Goal: Transaction & Acquisition: Purchase product/service

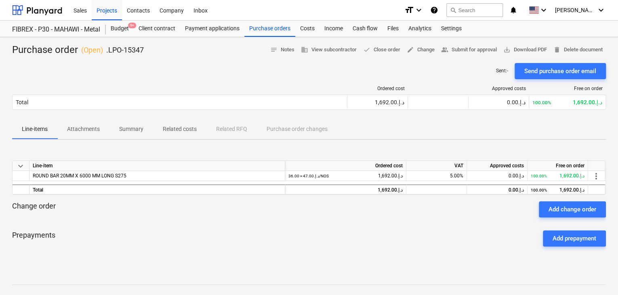
click at [414, 213] on div "Change order Add change order" at bounding box center [309, 209] width 594 height 16
click at [113, 31] on div "Budget 9+" at bounding box center [120, 29] width 28 height 16
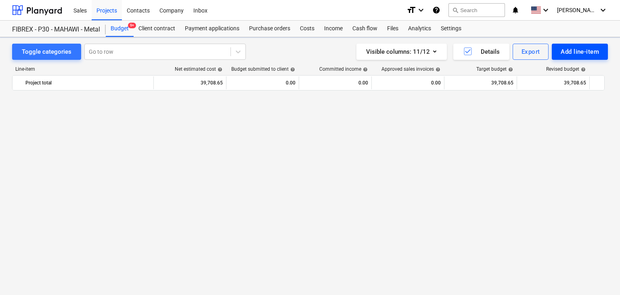
click at [563, 48] on div "Add line-item" at bounding box center [580, 51] width 38 height 11
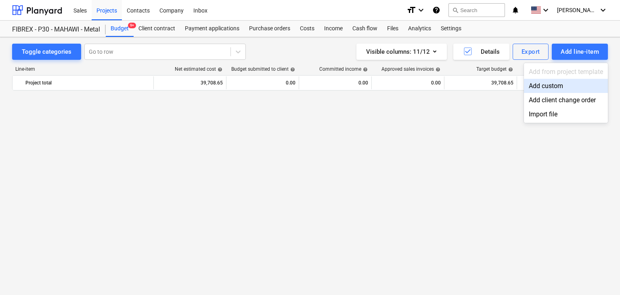
scroll to position [4752, 0]
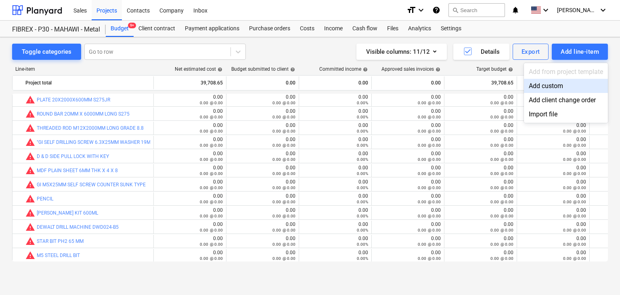
click at [538, 86] on div "Add custom" at bounding box center [566, 86] width 84 height 14
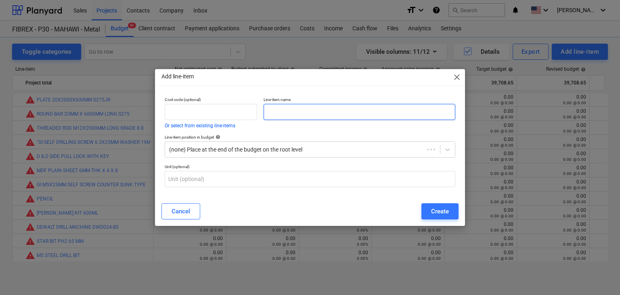
click at [286, 112] on input "text" at bounding box center [360, 112] width 192 height 16
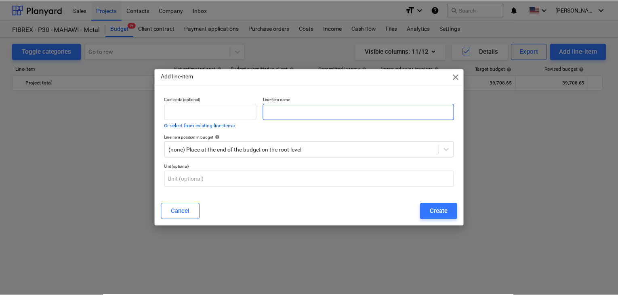
scroll to position [4752, 0]
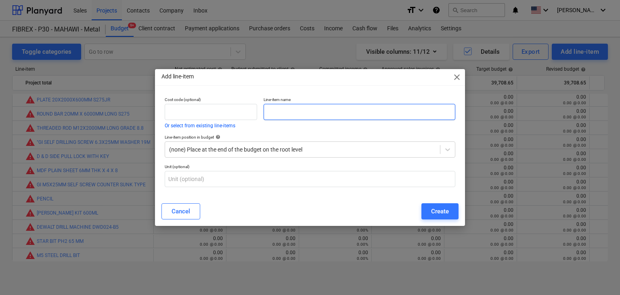
paste input "SLD 90 -70 MM"
type input "SLD 90 -70 MM"
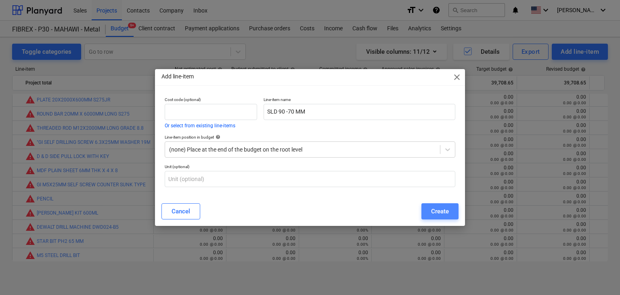
click at [439, 212] on div "Create" at bounding box center [440, 211] width 18 height 11
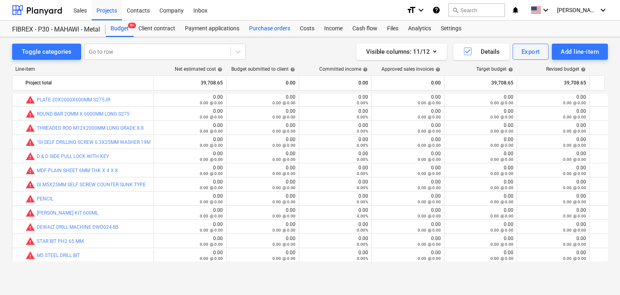
click at [268, 25] on div "Purchase orders" at bounding box center [269, 29] width 51 height 16
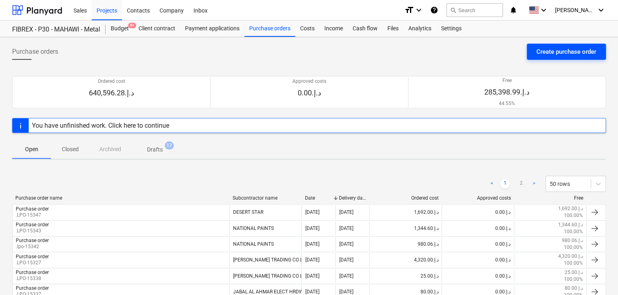
click at [554, 56] on div "Create purchase order" at bounding box center [566, 51] width 60 height 11
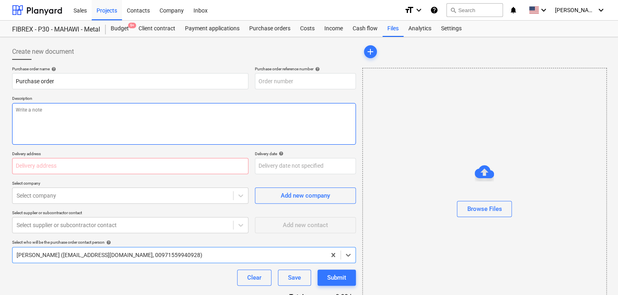
click at [287, 122] on textarea at bounding box center [184, 124] width 344 height 42
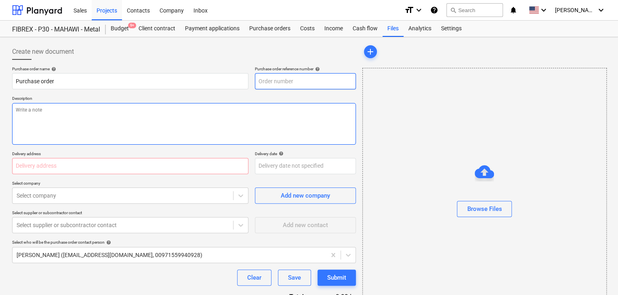
type textarea "x"
type input "MUS001-015-PO-279"
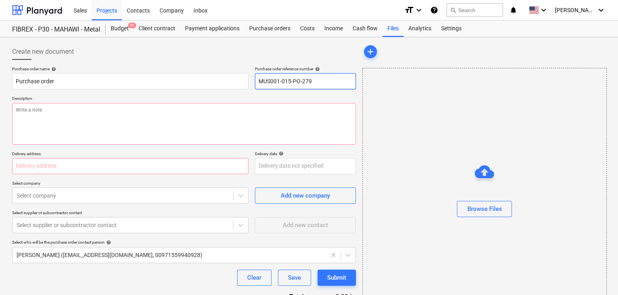
drag, startPoint x: 313, startPoint y: 81, endPoint x: 226, endPoint y: 69, distance: 88.1
click at [226, 69] on div "Purchase order name help Purchase order Purchase order reference number help MU…" at bounding box center [184, 77] width 344 height 23
type textarea "x"
type input "."
type textarea "x"
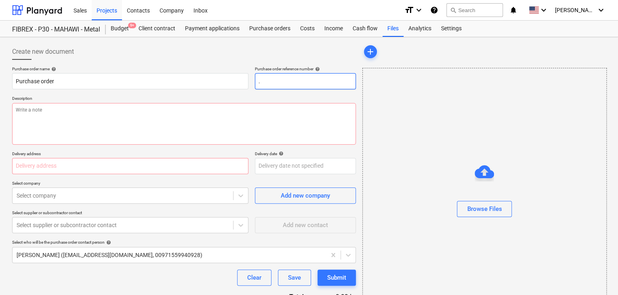
type input ".L"
type textarea "x"
type input ".LP"
type textarea "x"
type input ".LPO"
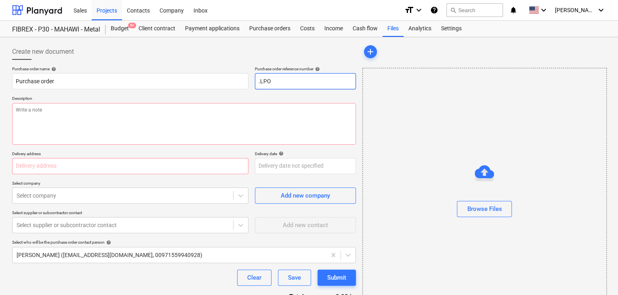
type textarea "x"
type input ".LPO-"
type textarea "x"
type input ".LPO-1"
type textarea "x"
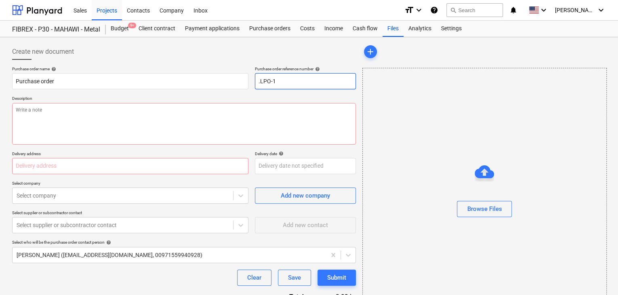
type input ".LPO-15"
type textarea "x"
type input ".LPO-153"
type textarea "x"
type input ".LPO-1534"
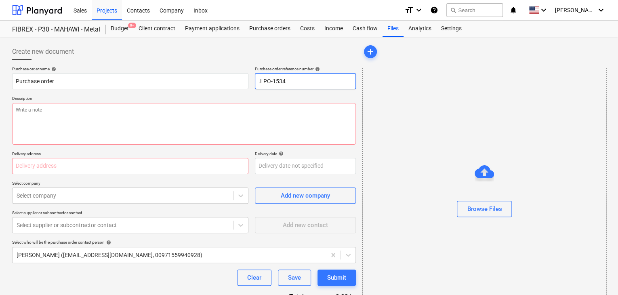
type textarea "x"
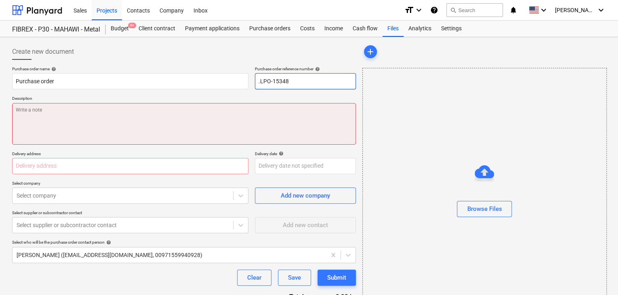
type input ".LPO-15348"
click at [37, 109] on textarea at bounding box center [184, 124] width 344 height 42
type textarea "x"
type textarea "2"
type textarea "x"
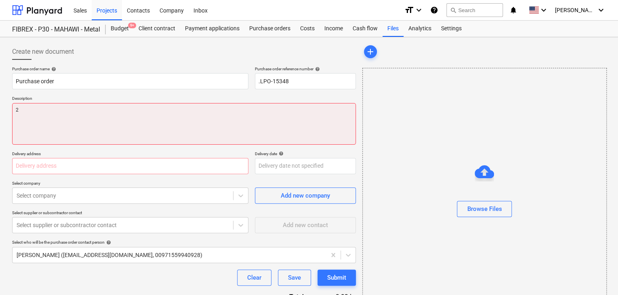
type textarea "21"
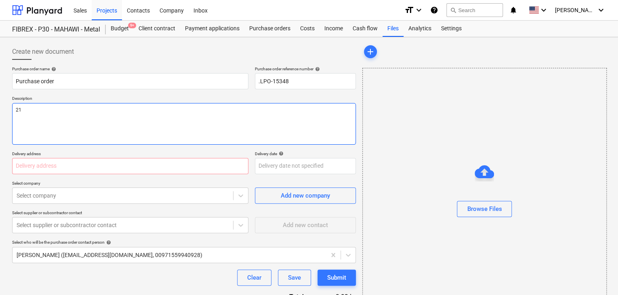
type textarea "x"
type textarea "21/"
type textarea "x"
type textarea "21/A"
type textarea "x"
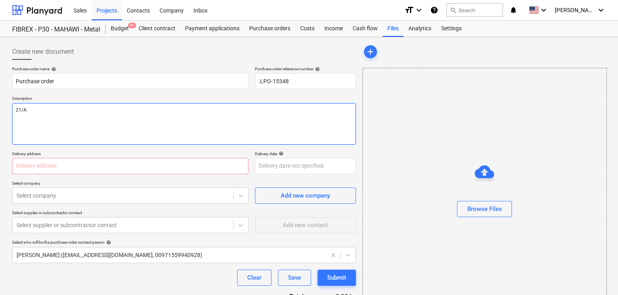
type textarea "21/AU"
type textarea "x"
type textarea "21/AUG"
type textarea "x"
type textarea "21/AUG/"
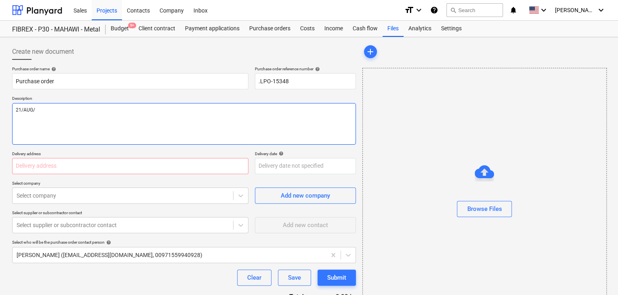
type textarea "x"
type textarea "21/[DATE]"
type textarea "x"
type textarea "[DATE]"
type textarea "x"
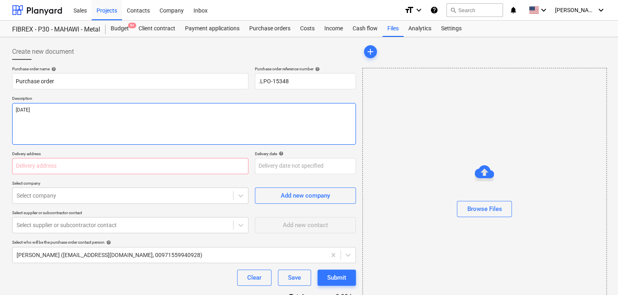
type textarea "[DATE]"
type textarea "x"
type textarea "[DATE]"
click at [54, 168] on input "text" at bounding box center [130, 166] width 236 height 16
type textarea "x"
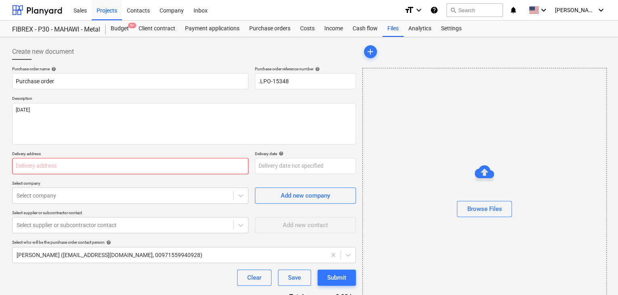
type input "L"
type textarea "x"
type input "LU"
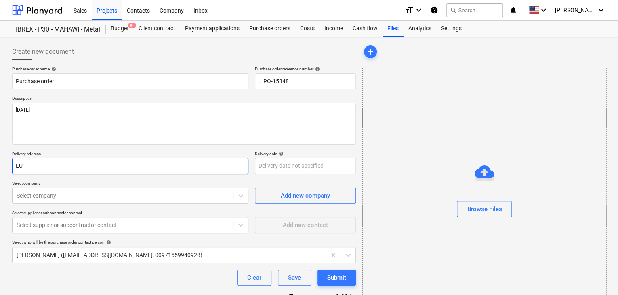
type textarea "x"
type input "LUC"
type textarea "x"
type input "LUCK"
type textarea "x"
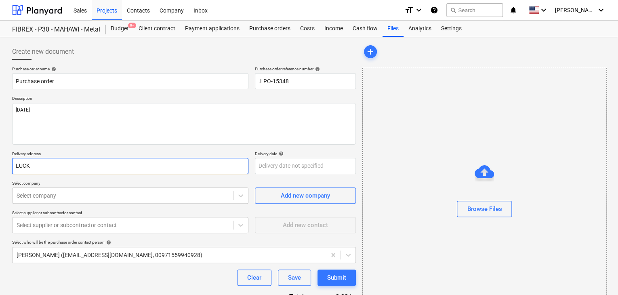
type input "LUCKY"
type textarea "x"
type input "LUCKY"
type textarea "x"
type input "LUCKY EN"
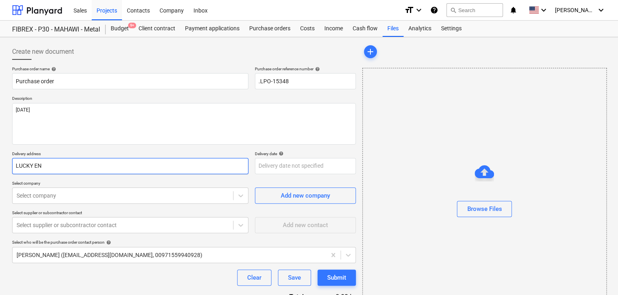
type textarea "x"
type input "LUCKY ENG"
type textarea "x"
type input "LUCKY ENGI"
type textarea "x"
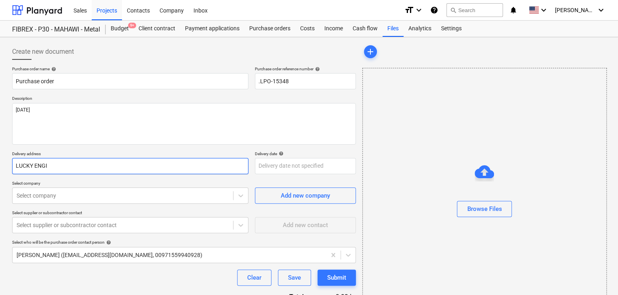
type input "LUCKY ENGIN"
type textarea "x"
type input "LUCKY ENGINE"
type textarea "x"
type input "LUCKY ENGINEE"
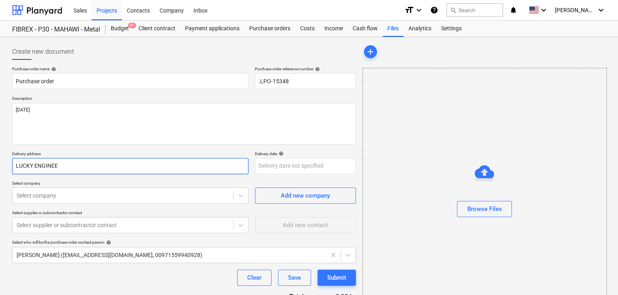
type textarea "x"
type input "LUCKY ENGINEER"
type textarea "x"
type input "LUCKY ENGINEERI"
type textarea "x"
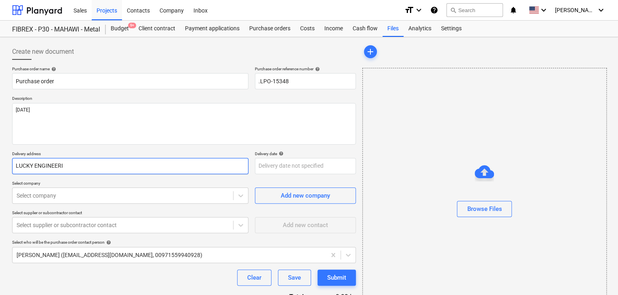
type input "LUCKY ENGINEERIN"
type textarea "x"
type input "LUCKY ENGINEERING"
type textarea "x"
type input "LUCKY ENGINEERING"
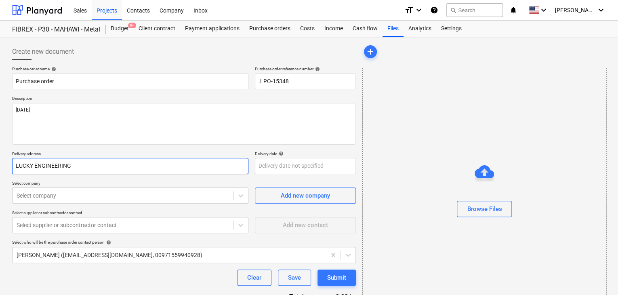
type textarea "x"
type input "LUCKY ENGINEERING S"
type textarea "x"
type input "LUCKY ENGINEERING SE"
type textarea "x"
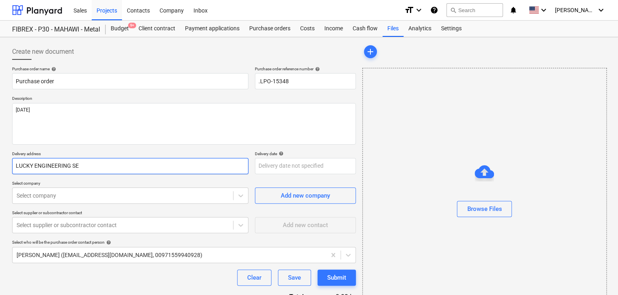
type input "LUCKY ENGINEERING SER"
type textarea "x"
type input "LUCKY ENGINEERING SERI"
type textarea "x"
type input "LUCKY ENGINEERING SERIV"
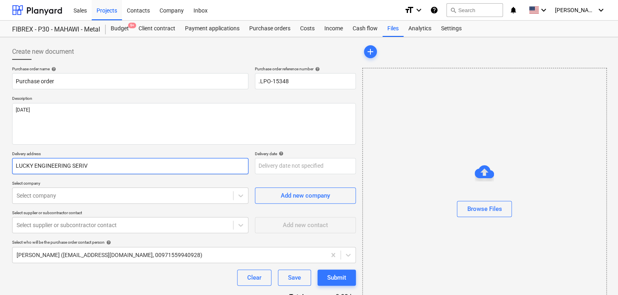
type textarea "x"
type input "LUCKY ENGINEERING SERIVC"
type textarea "x"
type input "LUCKY ENGINEERING SERIVCE"
type textarea "x"
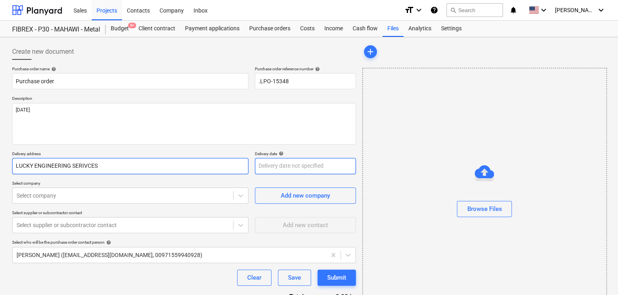
type input "LUCKY ENGINEERING SERIVCES"
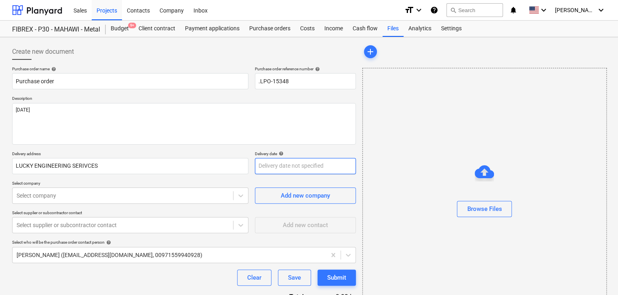
click at [264, 169] on body "Sales Projects Contacts Company Inbox format_size keyboard_arrow_down help sear…" at bounding box center [309, 147] width 618 height 295
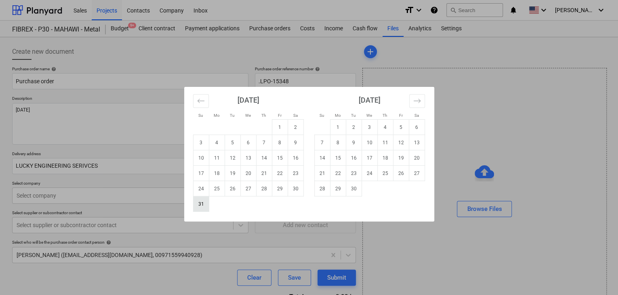
click at [205, 203] on td "31" at bounding box center [201, 203] width 16 height 15
type textarea "x"
type input "[DATE]"
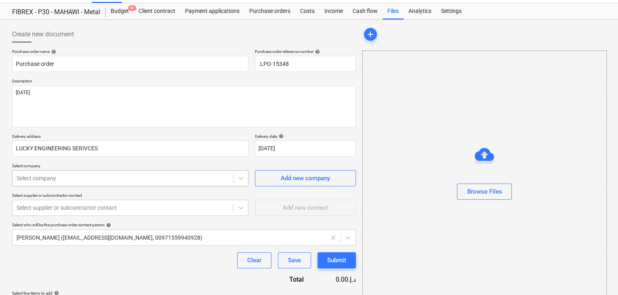
scroll to position [38, 0]
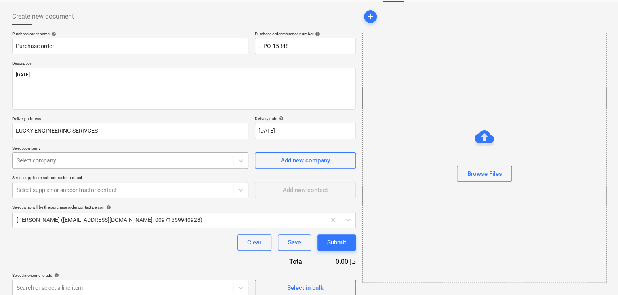
click at [84, 199] on body "Sales Projects Contacts Company Inbox format_size keyboard_arrow_down help sear…" at bounding box center [309, 112] width 618 height 295
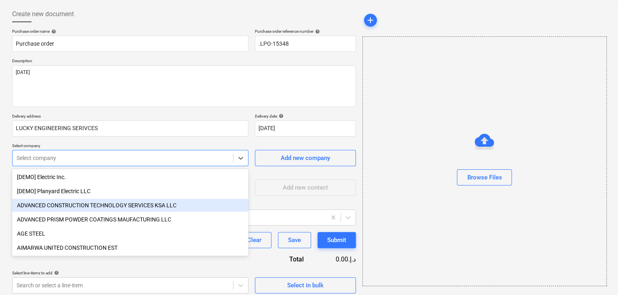
type input "S"
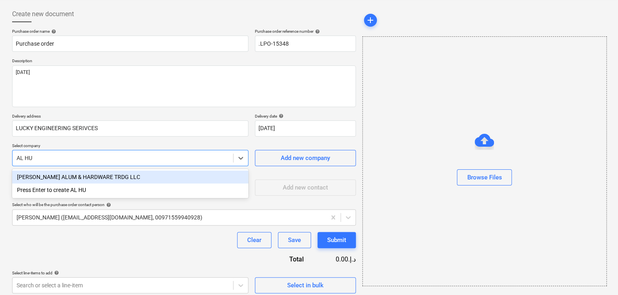
type input "AL HUT"
click at [96, 171] on div "[PERSON_NAME] ALUM & HARDWARE TRDG LLC" at bounding box center [130, 176] width 236 height 13
type textarea "x"
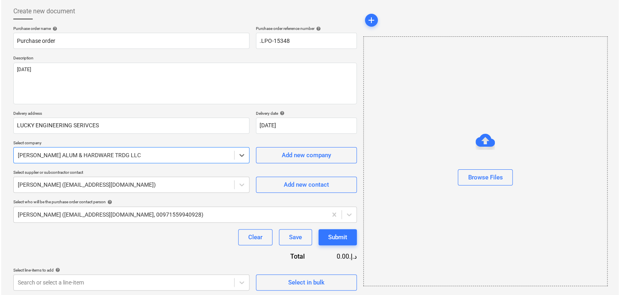
scroll to position [42, 0]
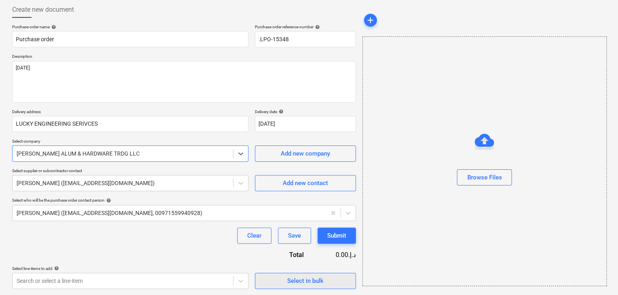
click at [286, 284] on span "Select in bulk" at bounding box center [305, 280] width 81 height 11
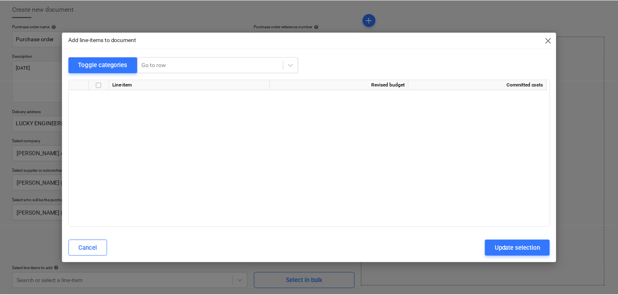
scroll to position [3489, 0]
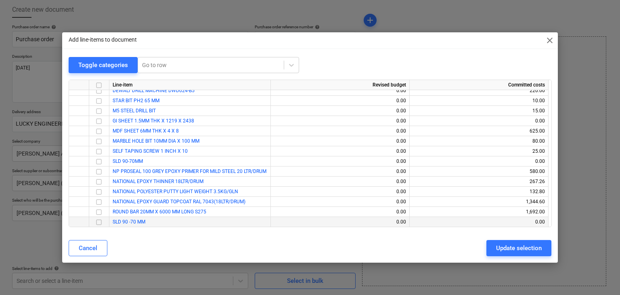
click at [93, 219] on div at bounding box center [99, 222] width 20 height 10
click at [101, 221] on input "checkbox" at bounding box center [99, 222] width 10 height 10
click at [520, 245] on div "Update selection" at bounding box center [519, 248] width 46 height 11
type textarea "x"
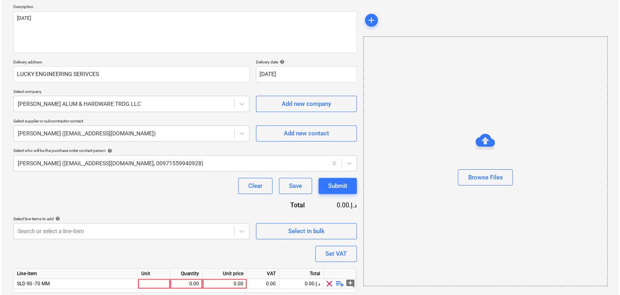
scroll to position [118, 0]
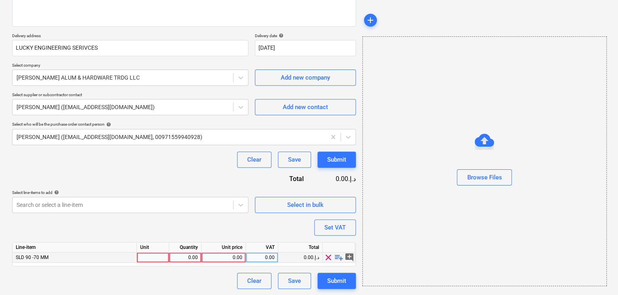
click at [146, 259] on div at bounding box center [153, 257] width 32 height 10
type input "SET"
type textarea "x"
click at [190, 261] on div "0.00" at bounding box center [184, 257] width 25 height 10
type input "1"
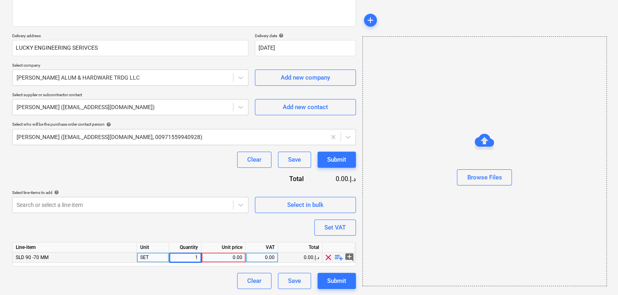
type textarea "x"
click at [234, 258] on div "0.00" at bounding box center [224, 257] width 38 height 10
type input "190"
type textarea "x"
click at [400, 219] on div "Browse Files" at bounding box center [484, 161] width 244 height 250
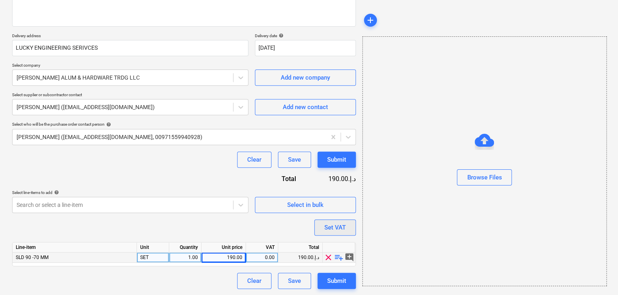
click at [340, 228] on div "Set VAT" at bounding box center [334, 227] width 21 height 11
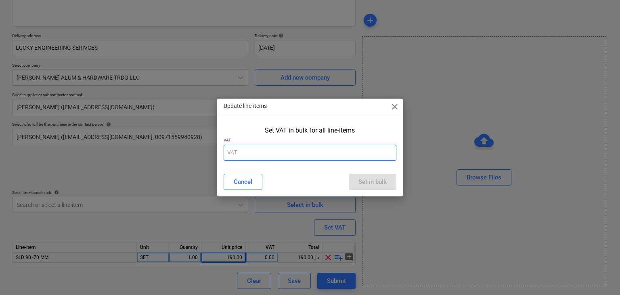
click at [268, 156] on input "text" at bounding box center [310, 153] width 173 height 16
type input "5"
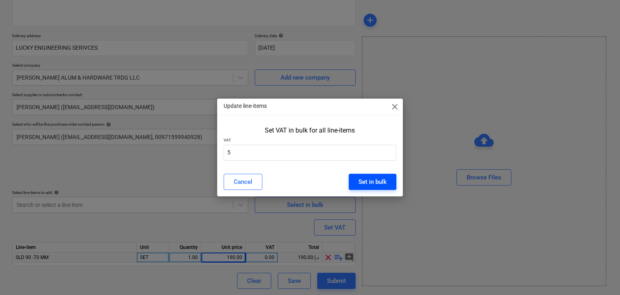
click at [370, 181] on div "Set in bulk" at bounding box center [373, 182] width 28 height 11
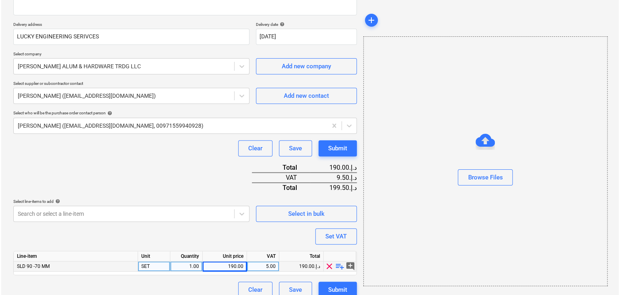
scroll to position [138, 0]
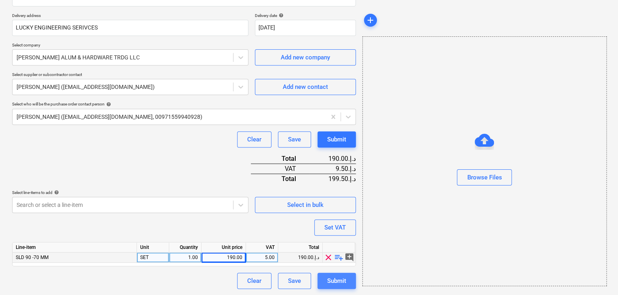
click at [330, 280] on div "Submit" at bounding box center [336, 280] width 19 height 11
type textarea "x"
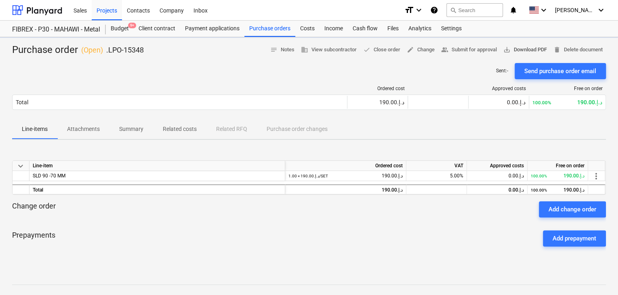
click at [520, 45] on span "save_alt Download PDF" at bounding box center [525, 49] width 44 height 9
click at [207, 93] on div "Ordered cost Approved costs Free on order Total 190.00د.إ.‏ 0.00د.إ.‏ 100.00% 1…" at bounding box center [309, 99] width 594 height 27
click at [104, 16] on div "Projects" at bounding box center [107, 10] width 30 height 21
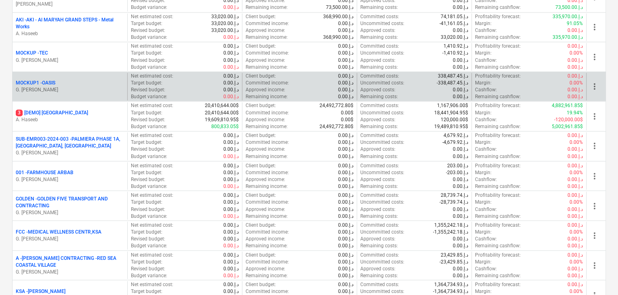
scroll to position [606, 0]
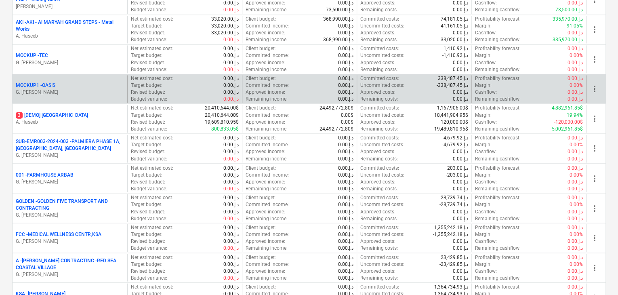
click at [65, 85] on div "MOCKUP1 - OASIS" at bounding box center [70, 85] width 108 height 7
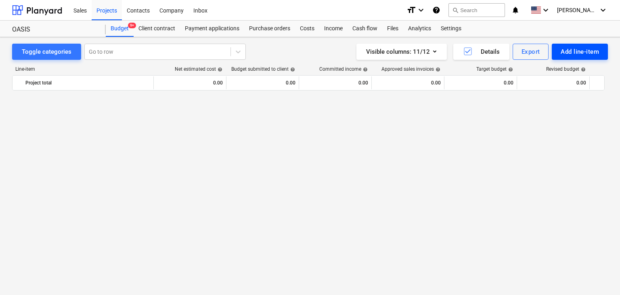
click at [567, 52] on div "Add line-item" at bounding box center [580, 51] width 38 height 11
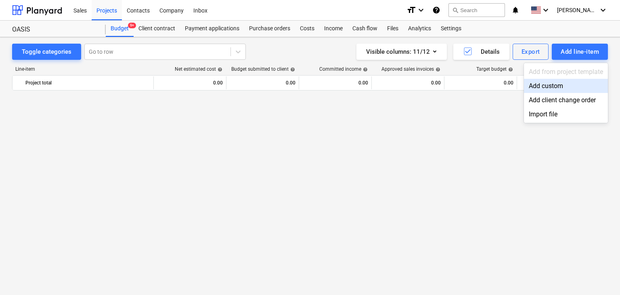
scroll to position [553, 0]
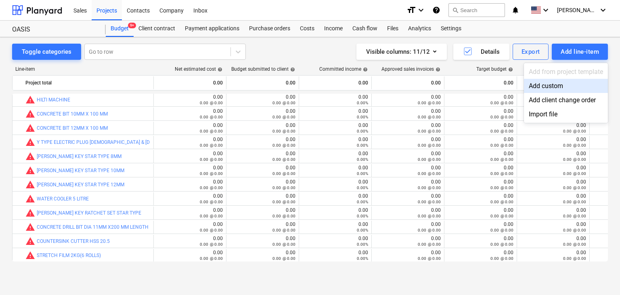
click at [543, 91] on div "Add custom" at bounding box center [566, 86] width 84 height 14
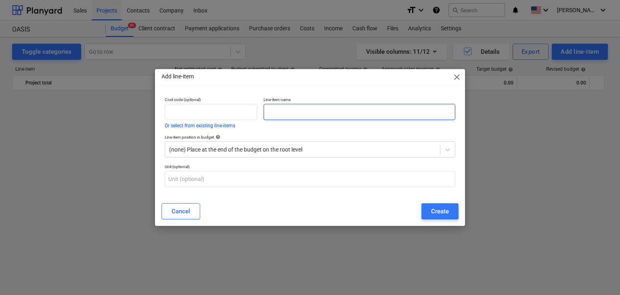
click at [281, 109] on input "text" at bounding box center [360, 112] width 192 height 16
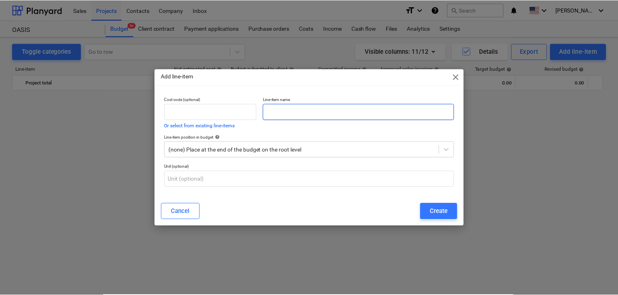
scroll to position [553, 0]
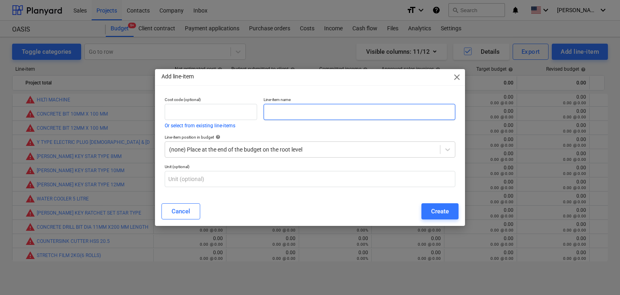
paste input "CONCRETE BIT 12MM X 210 MM"
type input "CONCRETE BIT 12MM X 210 MM"
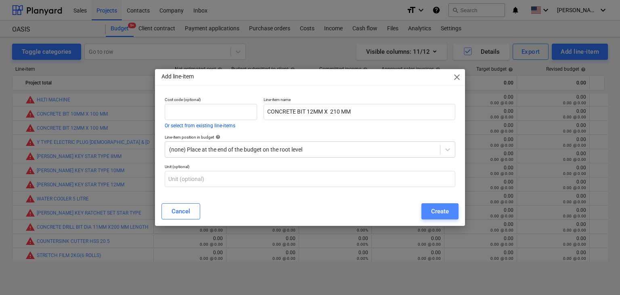
click at [430, 217] on button "Create" at bounding box center [440, 211] width 37 height 16
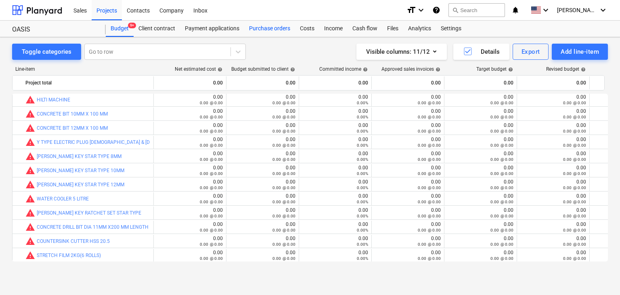
click at [264, 32] on div "Purchase orders" at bounding box center [269, 29] width 51 height 16
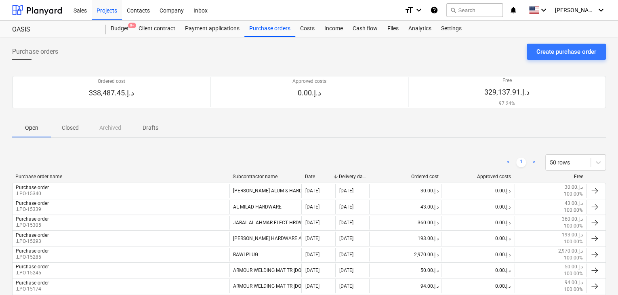
click at [547, 60] on div "Purchase orders Create purchase order" at bounding box center [309, 55] width 594 height 23
click at [553, 49] on div "Create purchase order" at bounding box center [566, 51] width 60 height 11
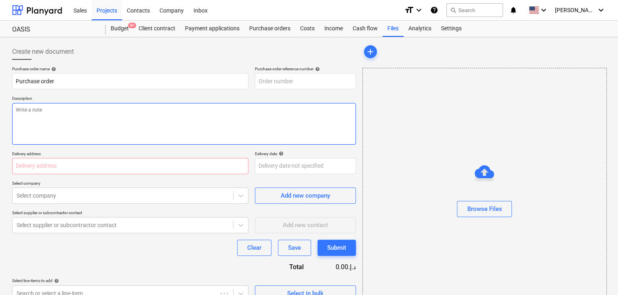
click at [270, 105] on textarea at bounding box center [184, 124] width 344 height 42
type textarea "x"
type input "MOCKUP1-PO-045"
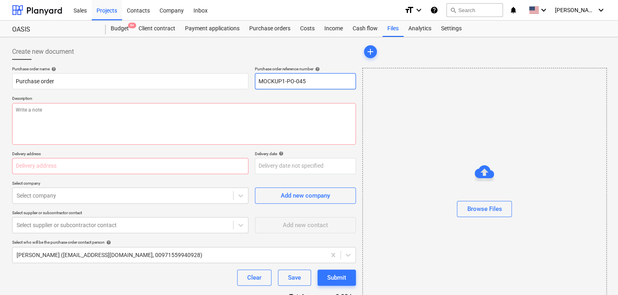
drag, startPoint x: 316, startPoint y: 83, endPoint x: 250, endPoint y: 85, distance: 66.3
click at [250, 85] on div "Purchase order name help Purchase order Purchase order reference number help MO…" at bounding box center [184, 77] width 344 height 23
type textarea "x"
type input "."
type textarea "x"
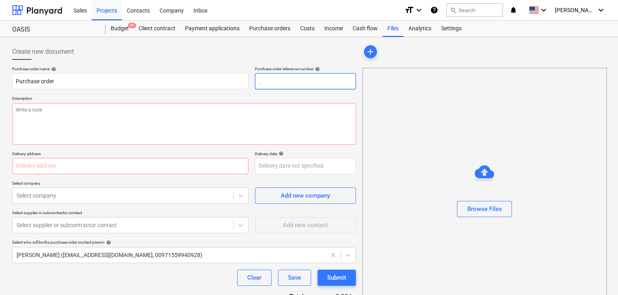
type input ".L"
type textarea "x"
type input ".LP"
type textarea "x"
type input ".LPO"
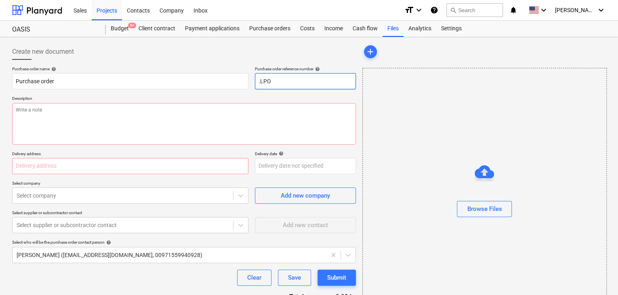
type textarea "x"
type input ".LPO-"
type textarea "x"
type input ".LPO-1"
type textarea "x"
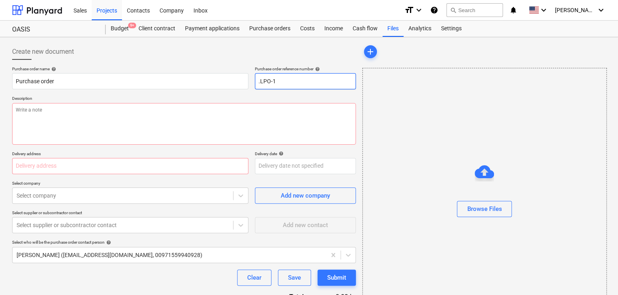
type input ".LPO-15"
type textarea "x"
type input ".LPO-153"
type textarea "x"
type input ".LPO-1534"
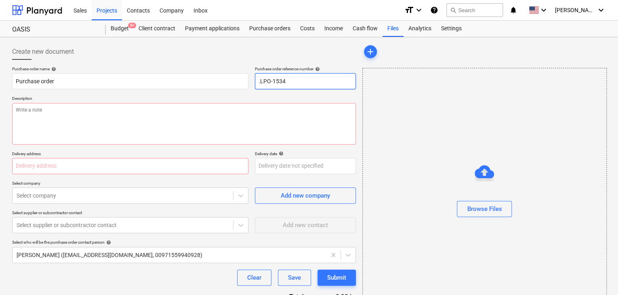
type textarea "x"
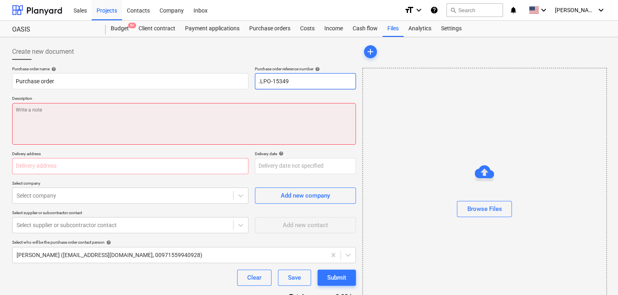
type input ".LPO-15349"
click at [111, 111] on textarea at bounding box center [184, 124] width 344 height 42
type textarea "x"
type textarea "2"
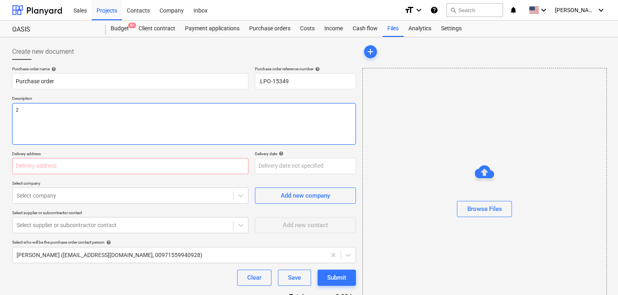
type textarea "x"
type textarea "21"
type textarea "x"
type textarea "21/"
type textarea "x"
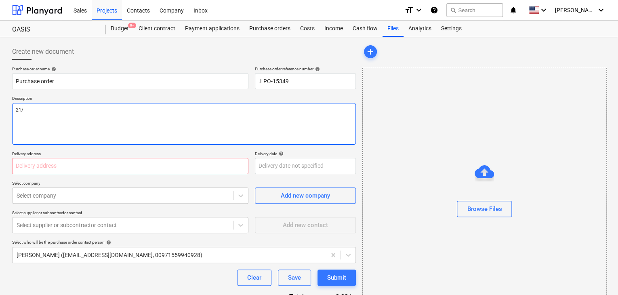
type textarea "21/A"
type textarea "x"
type textarea "21/AU"
type textarea "x"
type textarea "21/AUG"
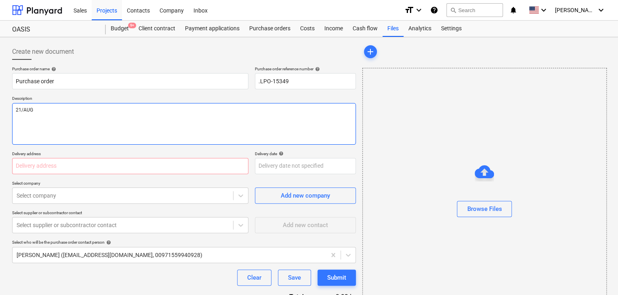
type textarea "x"
type textarea "21/AUG/"
type textarea "x"
type textarea "21/[DATE]"
type textarea "x"
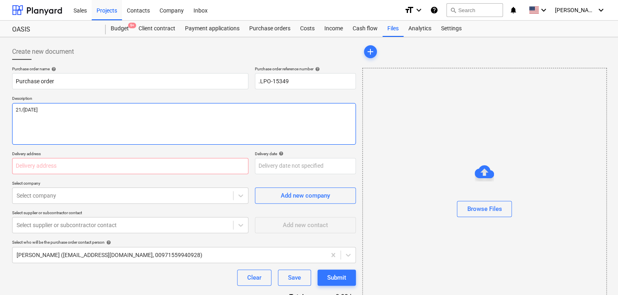
type textarea "[DATE]"
type textarea "x"
type textarea "[DATE]"
type textarea "x"
type textarea "[DATE]"
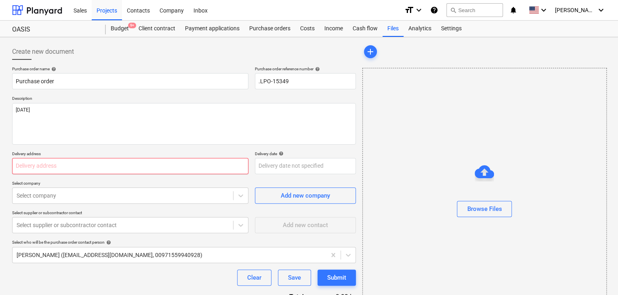
click at [30, 168] on input "text" at bounding box center [130, 166] width 236 height 16
type textarea "x"
type input "L"
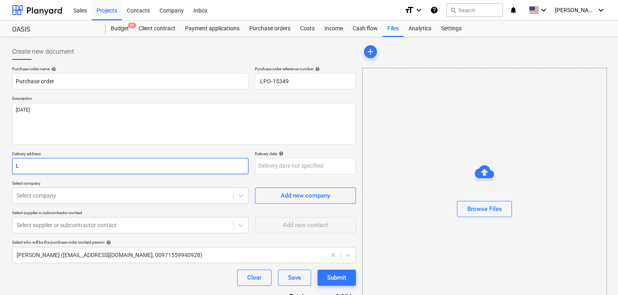
type textarea "x"
type input "LU"
type textarea "x"
type input "LUC"
type textarea "x"
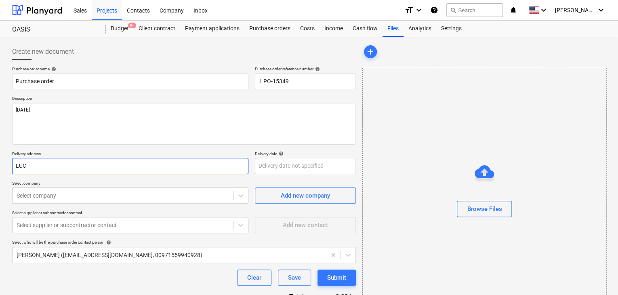
type input "LUCK"
type textarea "x"
type input "LUCKY"
type textarea "x"
type input "LUCKY"
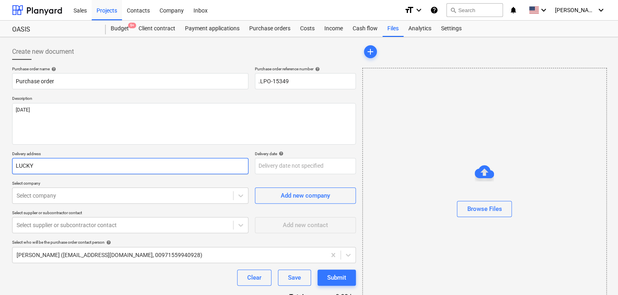
type textarea "x"
type input "LUCKY E"
type textarea "x"
type input "LUCKY EN"
type textarea "x"
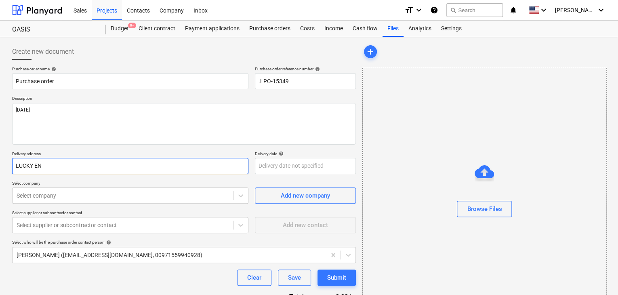
type input "LUCKY ENG"
type textarea "x"
type input "LUCKY ENGI"
type textarea "x"
type input "LUCKY ENGIN"
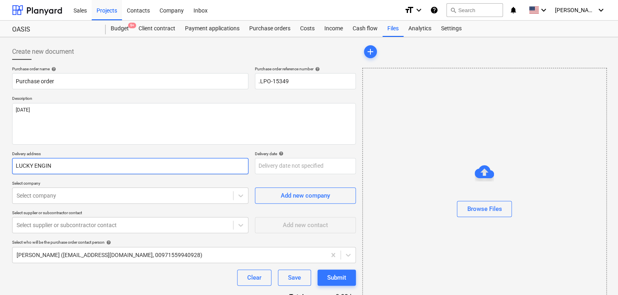
type textarea "x"
type input "LUCKY ENGINE"
type textarea "x"
type input "LUCKY ENGINEE"
type textarea "x"
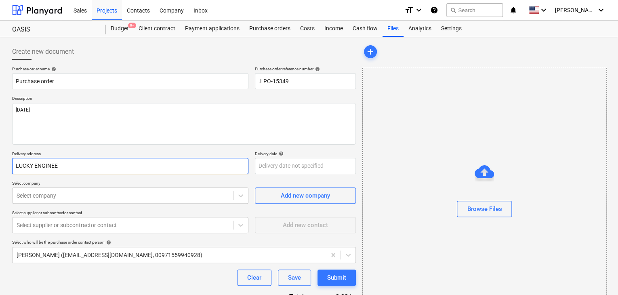
type input "LUCKY ENGINEER"
type textarea "x"
type input "LUCKY ENGINEERI"
type textarea "x"
type input "LUCKY ENGINEERIN"
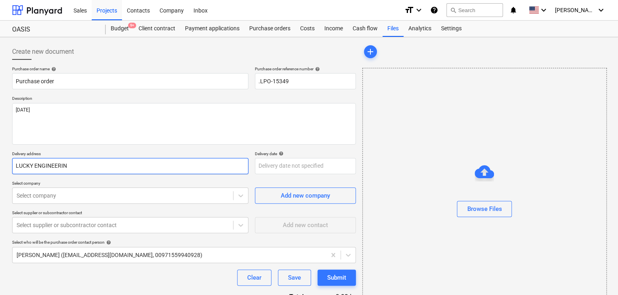
type textarea "x"
type input "LUCKY ENGINEERING"
type textarea "x"
type input "LUCKY ENGINEERING"
type textarea "x"
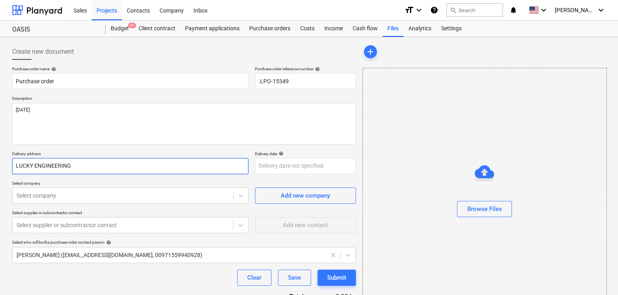
type input "LUCKY ENGINEERING S"
type textarea "x"
type input "LUCKY ENGINEERING SE"
type textarea "x"
type input "LUCKY ENGINEERING SER"
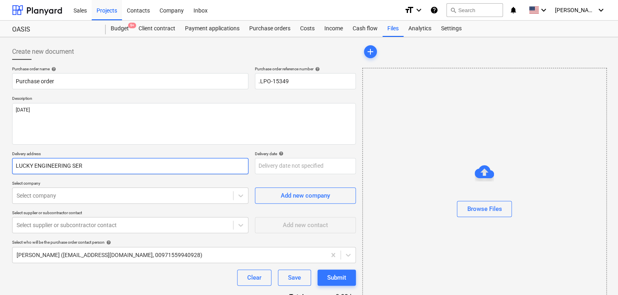
type textarea "x"
type input "LUCKY ENGINEERING SERI"
type textarea "x"
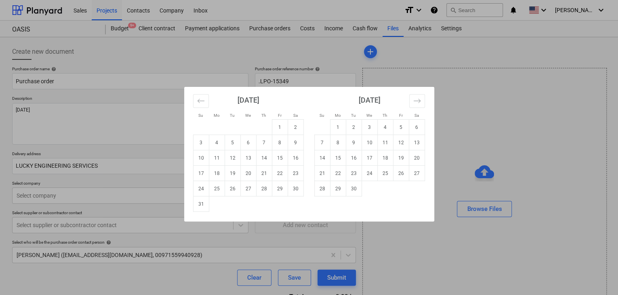
click at [263, 162] on body "Sales Projects Contacts Company Inbox format_size keyboard_arrow_down help sear…" at bounding box center [309, 147] width 618 height 295
click at [200, 201] on td "31" at bounding box center [201, 203] width 16 height 15
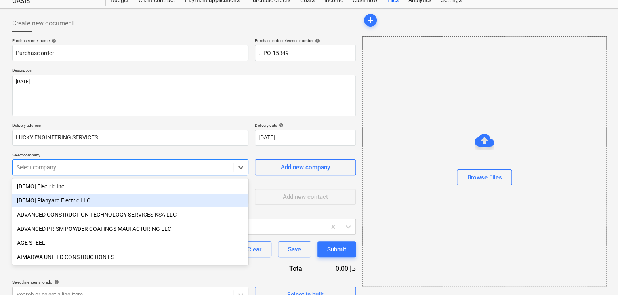
click at [71, 194] on body "Sales Projects Contacts Company Inbox format_size keyboard_arrow_down help sear…" at bounding box center [309, 119] width 618 height 295
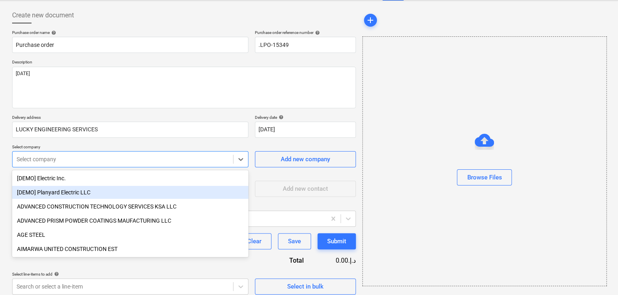
scroll to position [38, 0]
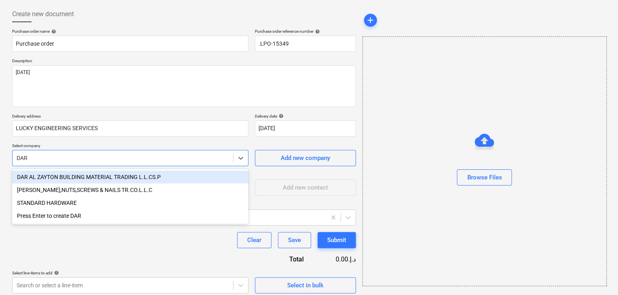
click at [81, 174] on div "DAR AL ZAYTON BUILDING MATERIAL TRADING L.L.CS.P" at bounding box center [130, 176] width 236 height 13
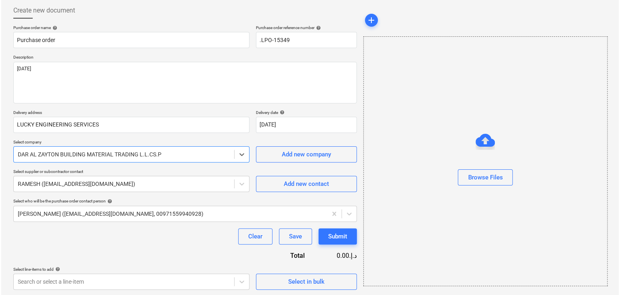
scroll to position [42, 0]
click at [289, 278] on div "Select in bulk" at bounding box center [305, 280] width 36 height 11
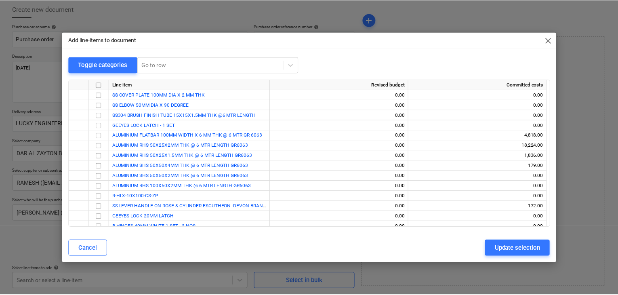
scroll to position [418, 0]
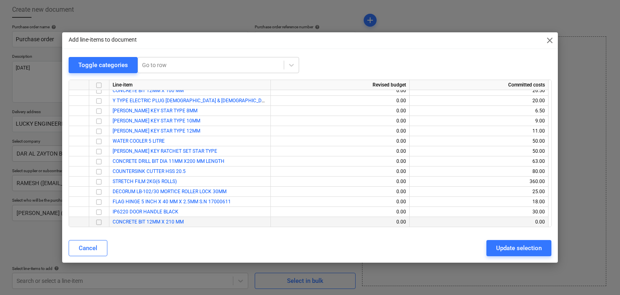
click at [99, 221] on input "checkbox" at bounding box center [99, 222] width 10 height 10
click at [507, 258] on div "Cancel Update selection" at bounding box center [310, 248] width 493 height 23
click at [505, 252] on div "Update selection" at bounding box center [519, 248] width 46 height 11
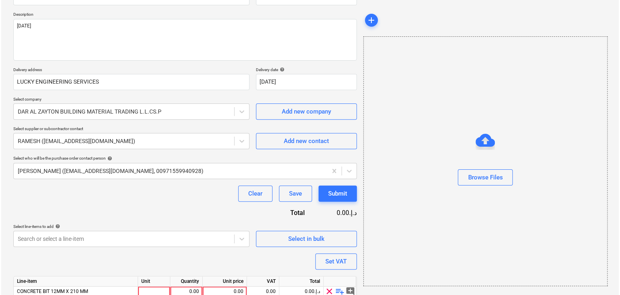
scroll to position [118, 0]
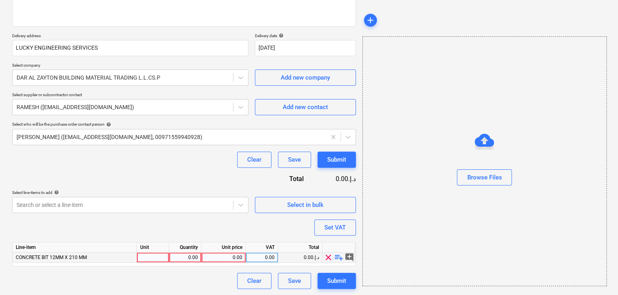
click at [154, 257] on div at bounding box center [153, 257] width 32 height 10
click at [187, 259] on div "0.00" at bounding box center [184, 257] width 25 height 10
click at [232, 254] on div "0.00" at bounding box center [224, 257] width 38 height 10
click at [414, 230] on div "Browse Files" at bounding box center [484, 161] width 244 height 250
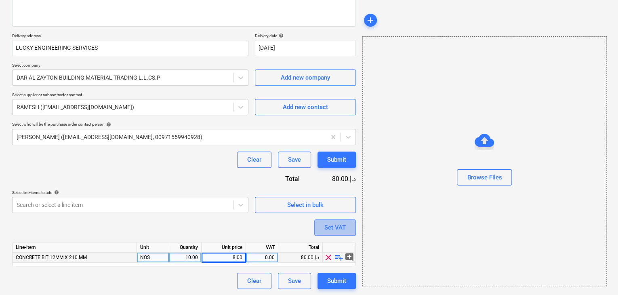
click at [341, 230] on div "Set VAT" at bounding box center [334, 227] width 21 height 11
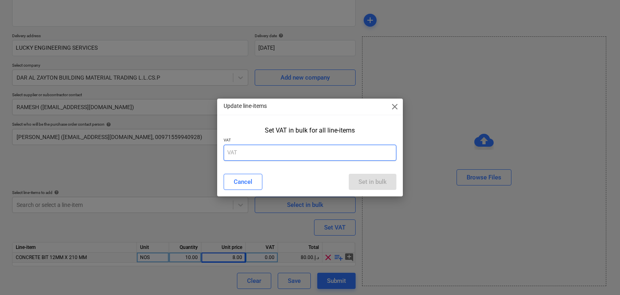
click at [290, 152] on input "text" at bounding box center [310, 153] width 173 height 16
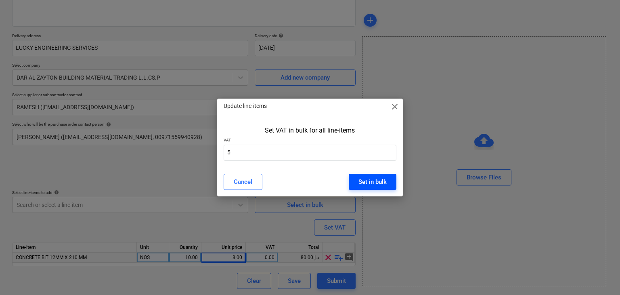
click at [371, 174] on button "Set in bulk" at bounding box center [373, 182] width 48 height 16
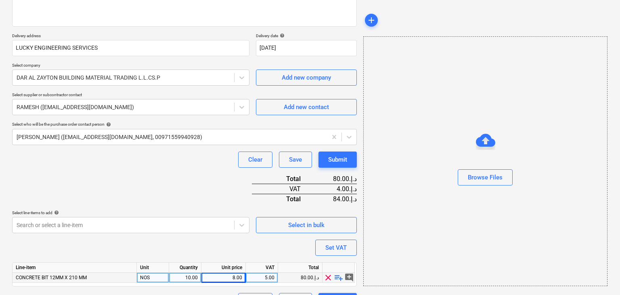
scroll to position [138, 0]
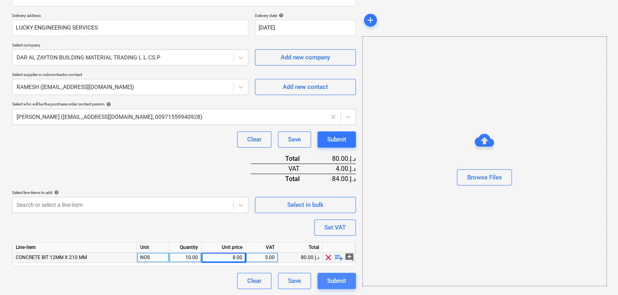
click at [328, 284] on div "Submit" at bounding box center [336, 280] width 19 height 11
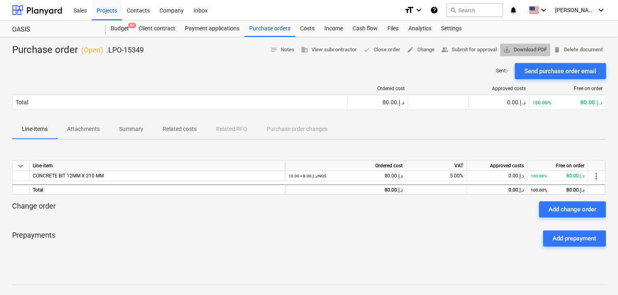
click at [524, 48] on span "save_alt Download PDF" at bounding box center [525, 49] width 44 height 9
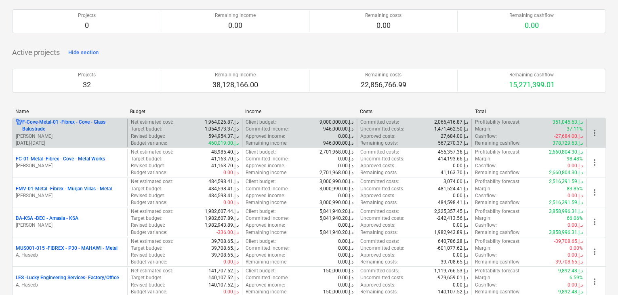
scroll to position [121, 0]
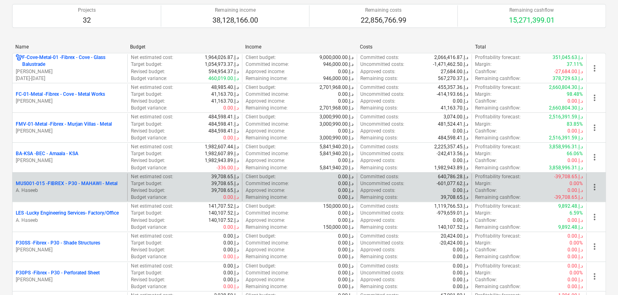
click at [77, 198] on div "MUS001-015 - FIBREX - P30 - MAHAWI - Metal A. Haseeb" at bounding box center [70, 187] width 115 height 28
click at [76, 188] on p "A. Haseeb" at bounding box center [70, 190] width 108 height 7
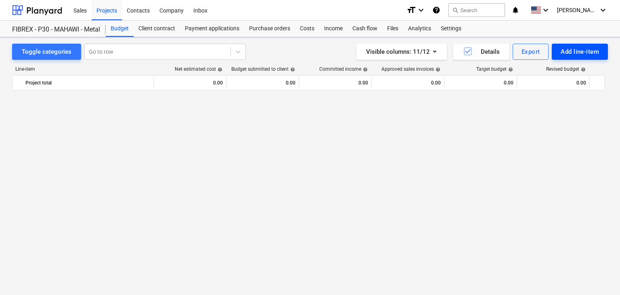
click at [569, 53] on div "Add line-item" at bounding box center [580, 51] width 38 height 11
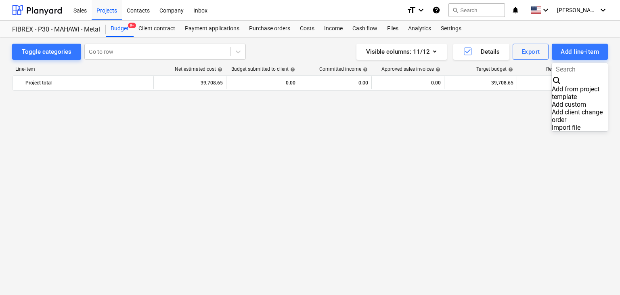
scroll to position [4752, 0]
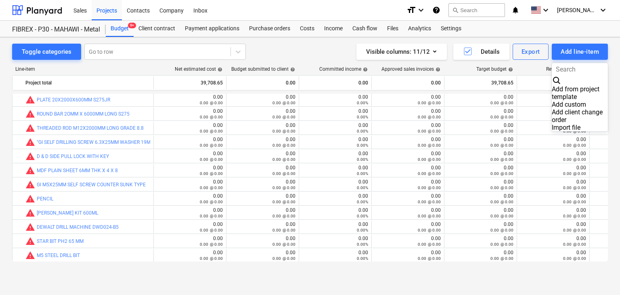
click at [552, 101] on div "Add custom" at bounding box center [580, 105] width 56 height 8
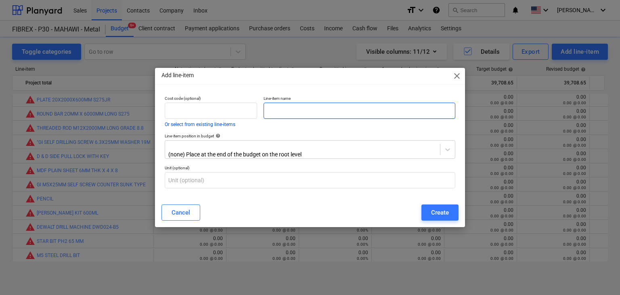
click at [302, 106] on input "text" at bounding box center [360, 111] width 192 height 16
paste input "JOTUN HARDTOP XP RAL 840 HR 7043, TRAFFIC GREY B (COMP A & B) 20 L PACK"
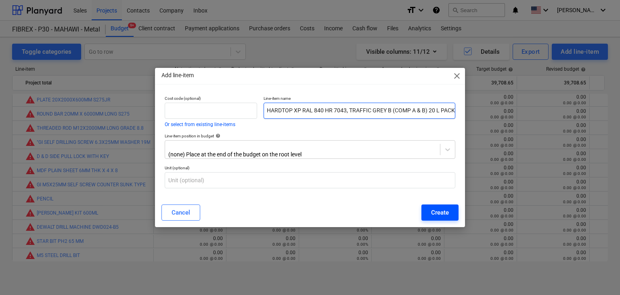
type input "JOTUN HARDTOP XP RAL 840 HR 7043, TRAFFIC GREY B (COMP A & B) 20 L PACK"
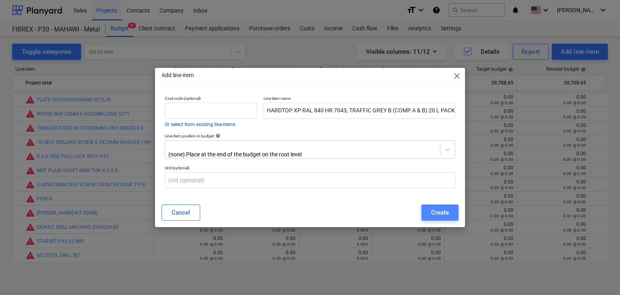
scroll to position [0, 0]
click at [446, 207] on div "Create" at bounding box center [440, 212] width 18 height 11
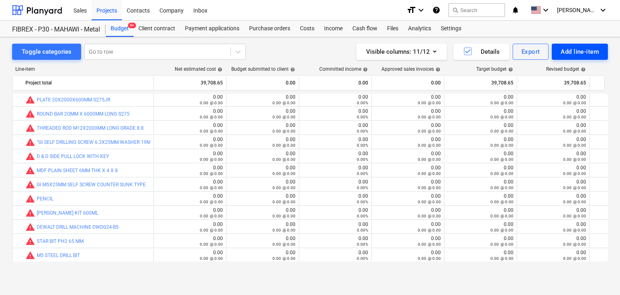
click at [579, 53] on div "Add line-item" at bounding box center [580, 51] width 38 height 11
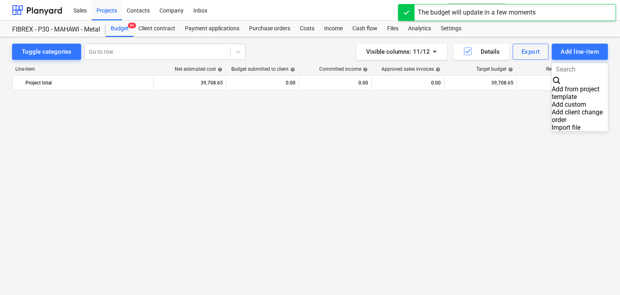
scroll to position [4752, 0]
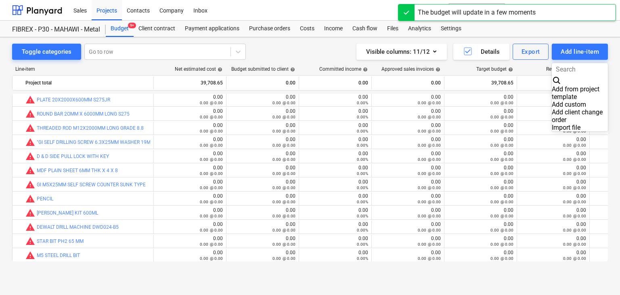
click at [552, 101] on div "Add custom" at bounding box center [580, 105] width 56 height 8
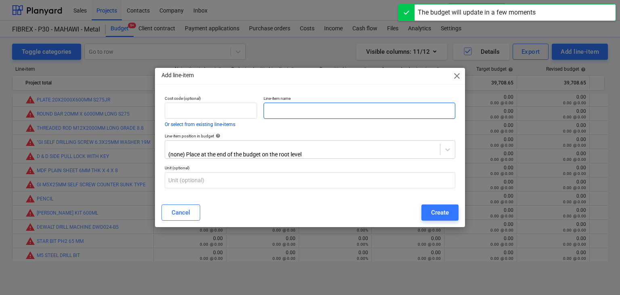
click at [299, 112] on input "text" at bounding box center [360, 111] width 192 height 16
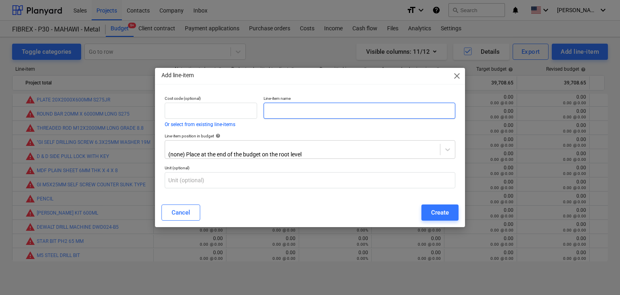
paste input "[PERSON_NAME] NO 10 -20 L PACK"
type input "[PERSON_NAME] NO 10 -20 L PACK"
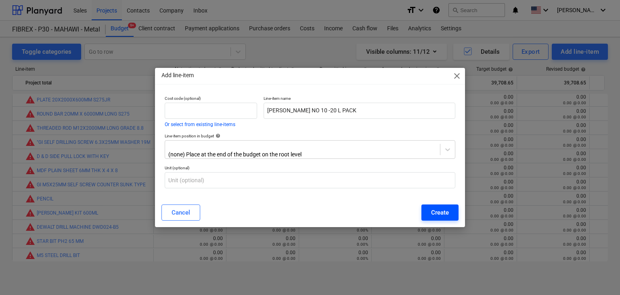
click at [437, 212] on div "Create" at bounding box center [440, 212] width 18 height 11
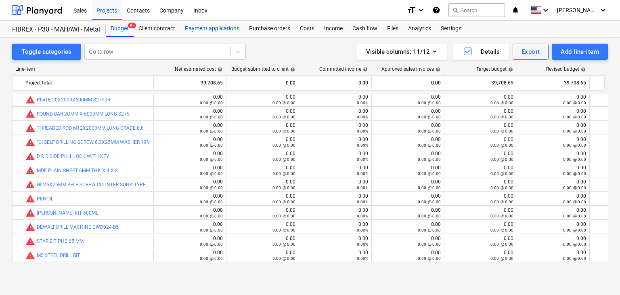
drag, startPoint x: 267, startPoint y: 31, endPoint x: 219, endPoint y: 33, distance: 47.3
click at [267, 31] on div "Purchase orders" at bounding box center [269, 29] width 51 height 16
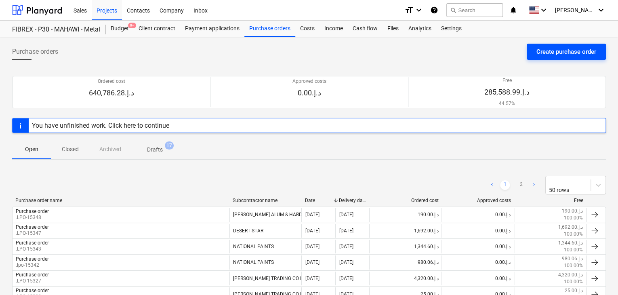
click at [550, 49] on div "Create purchase order" at bounding box center [566, 51] width 60 height 11
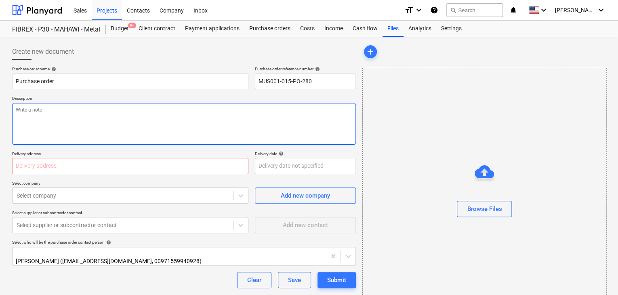
click at [272, 126] on textarea at bounding box center [184, 124] width 344 height 42
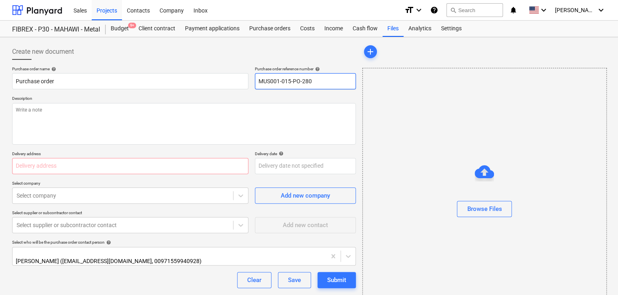
click at [320, 74] on input "MUS001-015-PO-280" at bounding box center [305, 81] width 101 height 16
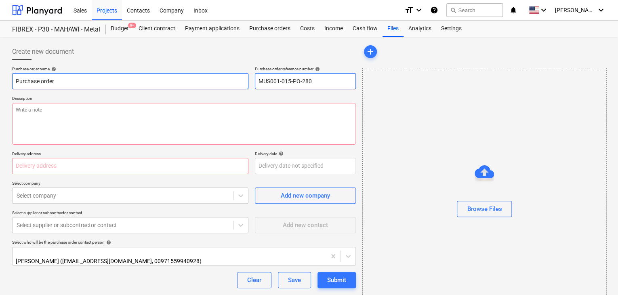
drag, startPoint x: 320, startPoint y: 74, endPoint x: 233, endPoint y: 74, distance: 87.3
click at [233, 74] on div "Purchase order name help Purchase order Purchase order reference number help MU…" at bounding box center [184, 77] width 344 height 23
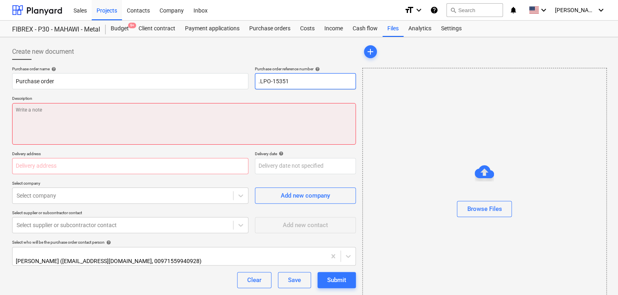
type input ".LPO-15351"
click at [91, 126] on textarea at bounding box center [184, 124] width 344 height 42
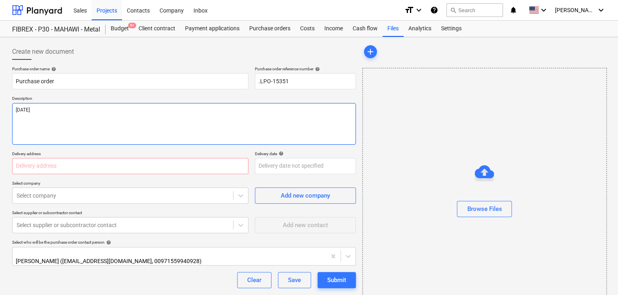
type textarea "[DATE]"
click at [15, 173] on div at bounding box center [130, 166] width 236 height 16
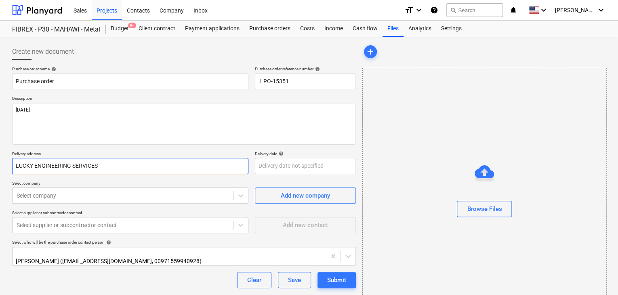
type input "LUCKY ENGINEERING SERVICES"
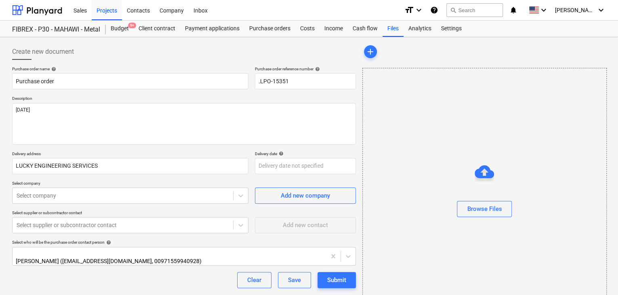
click at [260, 174] on div "Purchase order name help Purchase order Purchase order reference number help .L…" at bounding box center [184, 199] width 344 height 267
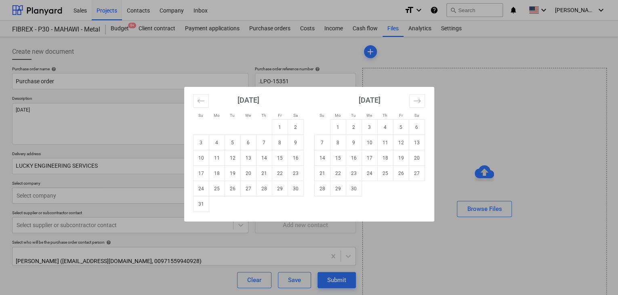
click at [263, 163] on body "Sales Projects Contacts Company Inbox format_size keyboard_arrow_down help sear…" at bounding box center [309, 147] width 618 height 295
click at [200, 206] on td "31" at bounding box center [201, 203] width 16 height 15
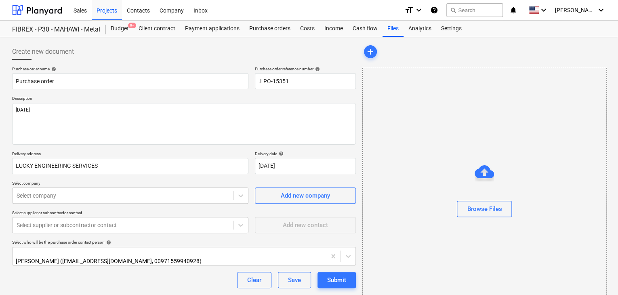
type input "[DATE]"
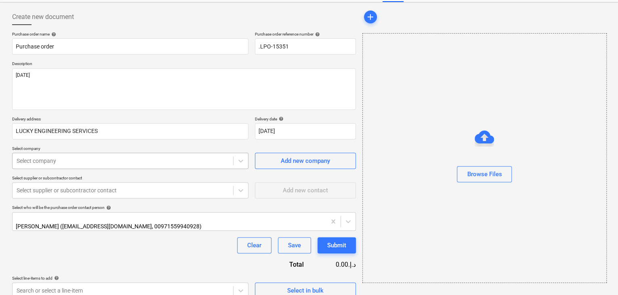
click at [93, 191] on body "Sales Projects Contacts Company Inbox format_size keyboard_arrow_down help sear…" at bounding box center [309, 112] width 618 height 295
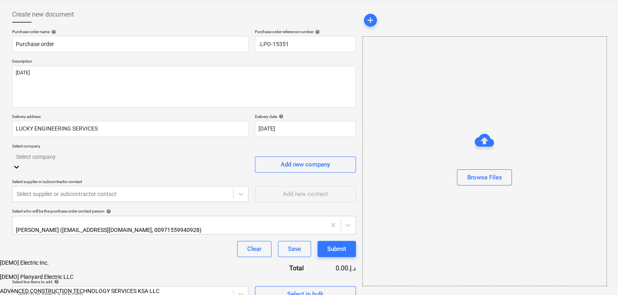
scroll to position [38, 0]
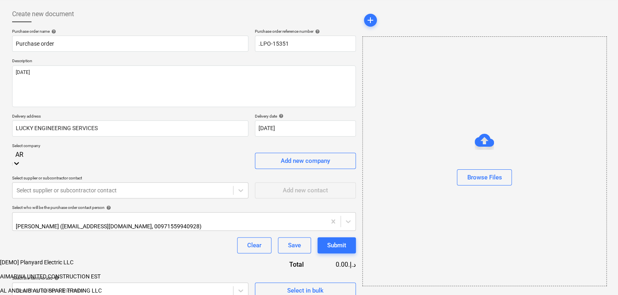
type input "ARI"
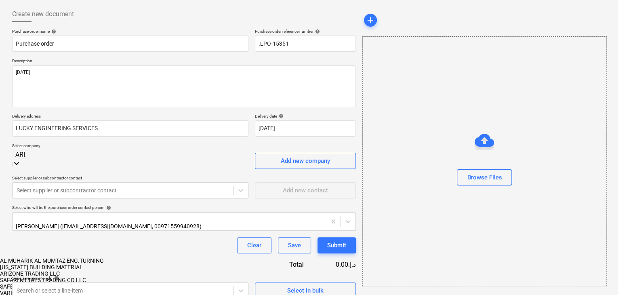
click at [60, 264] on div "[US_STATE] BUILDING MATERIAL" at bounding box center [309, 267] width 618 height 6
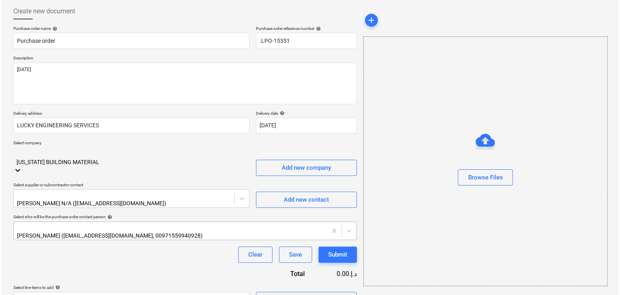
scroll to position [42, 0]
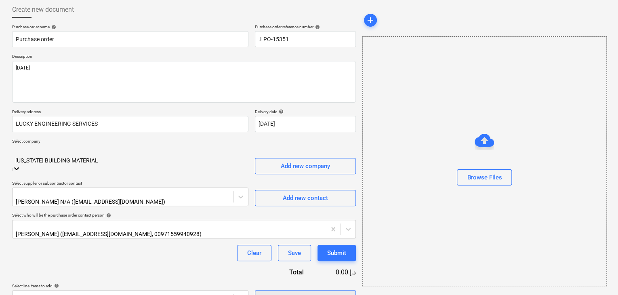
click at [297, 293] on div "Select in bulk" at bounding box center [305, 298] width 36 height 11
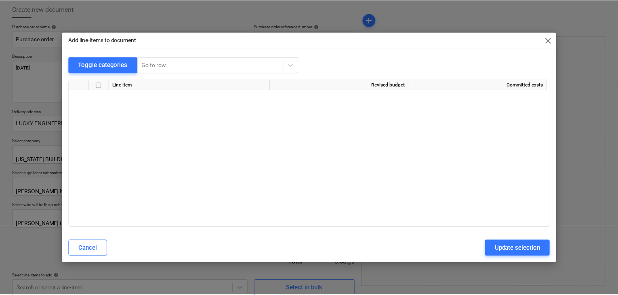
scroll to position [3509, 0]
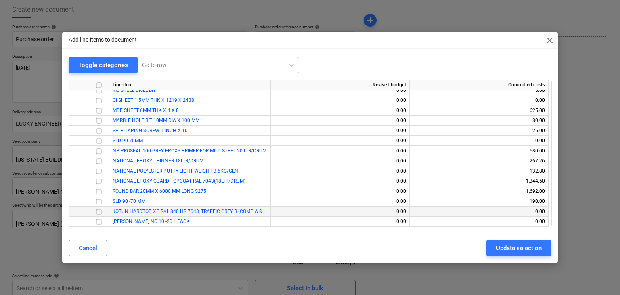
click at [101, 211] on input "checkbox" at bounding box center [99, 212] width 10 height 10
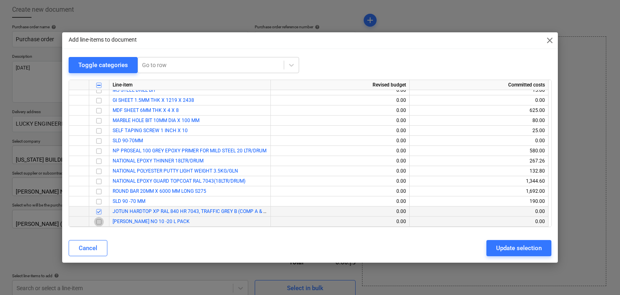
click at [97, 220] on input "checkbox" at bounding box center [99, 222] width 10 height 10
click at [507, 251] on div "Update selection" at bounding box center [519, 248] width 46 height 11
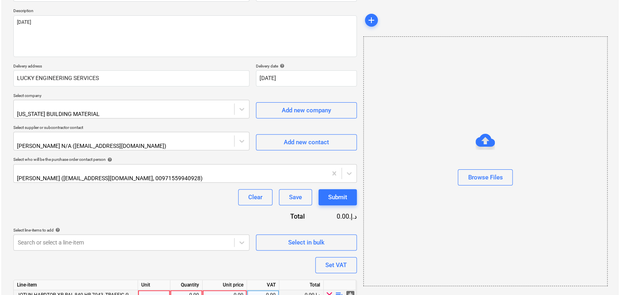
scroll to position [128, 0]
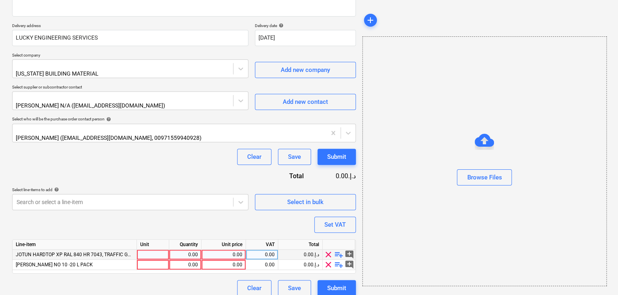
click at [147, 250] on div at bounding box center [153, 255] width 32 height 10
type input "DRUM"
click at [140, 262] on div "Line-item Unit Quantity Unit price VAT Total JOTUN HARDTOP XP RAL 840 HR 7043, …" at bounding box center [184, 256] width 344 height 34
click at [142, 260] on div at bounding box center [153, 265] width 32 height 10
type input "DRUM"
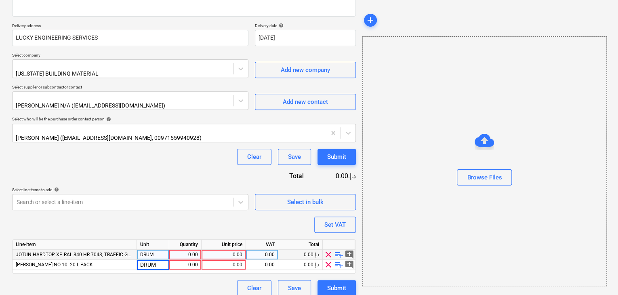
click at [185, 250] on div "0.00" at bounding box center [184, 255] width 25 height 10
type input "2"
click at [192, 260] on div "0.00" at bounding box center [184, 265] width 25 height 10
type input "2"
click at [227, 250] on div "0.00" at bounding box center [224, 255] width 38 height 10
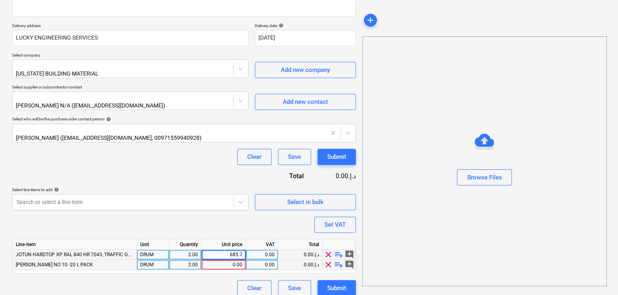
type input "685.71"
type input "300"
click at [413, 219] on div "Browse Files" at bounding box center [484, 161] width 244 height 250
click at [362, 219] on div "add Browse Files" at bounding box center [484, 105] width 250 height 387
click at [352, 217] on button "Set VAT" at bounding box center [335, 225] width 42 height 16
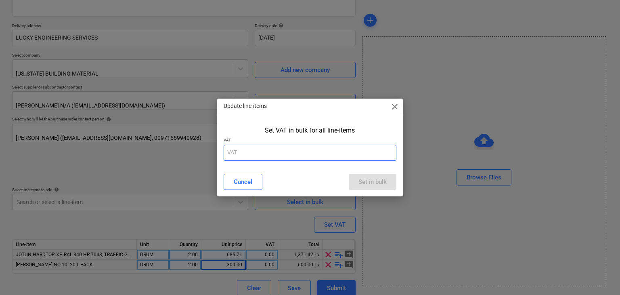
click at [277, 152] on input "text" at bounding box center [310, 153] width 173 height 16
type input "5"
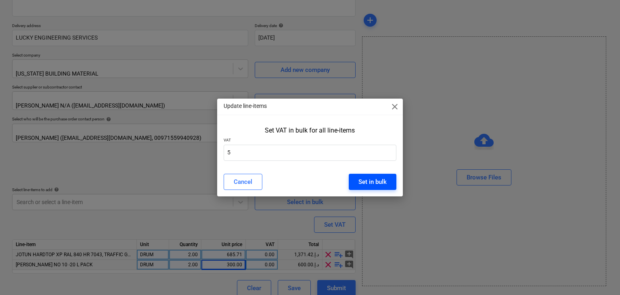
click at [366, 179] on div "Set in bulk" at bounding box center [373, 182] width 28 height 11
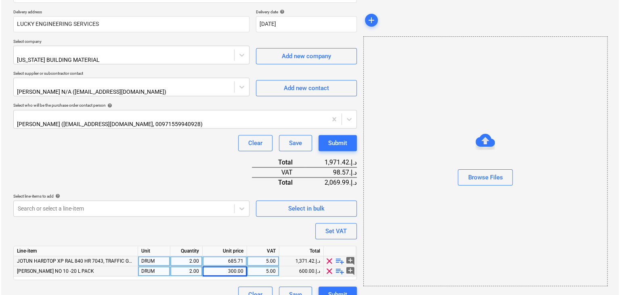
scroll to position [148, 0]
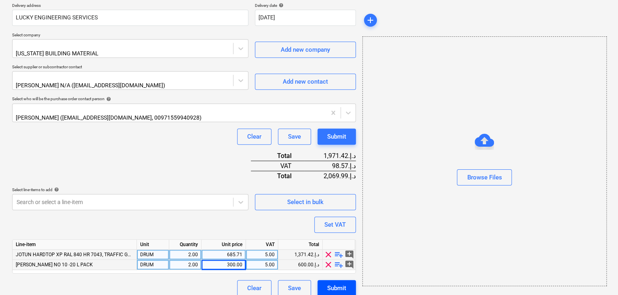
click at [345, 283] on div "Submit" at bounding box center [336, 288] width 19 height 11
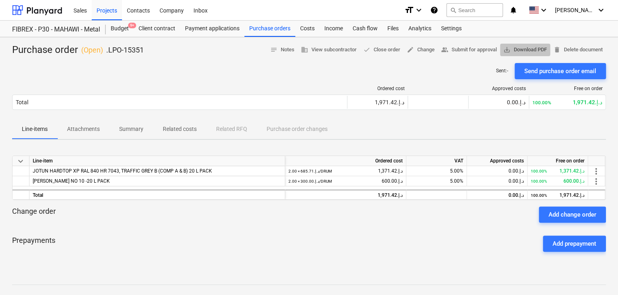
click at [527, 44] on button "save_alt Download PDF" at bounding box center [525, 50] width 50 height 13
click at [109, 15] on div "Projects" at bounding box center [107, 10] width 30 height 21
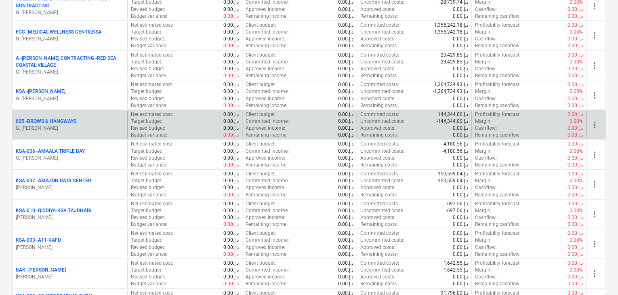
scroll to position [929, 0]
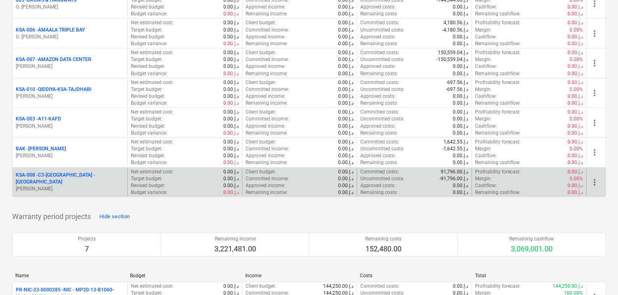
click at [73, 170] on div "KSA-008 - C3-[GEOGRAPHIC_DATA] -KSA [PERSON_NAME]" at bounding box center [70, 182] width 115 height 28
click at [68, 178] on p "KSA-008 - C3-[GEOGRAPHIC_DATA] -[GEOGRAPHIC_DATA]" at bounding box center [70, 179] width 108 height 14
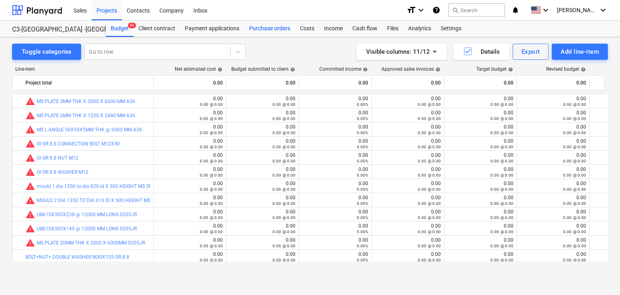
click at [266, 29] on div "Purchase orders" at bounding box center [269, 29] width 51 height 16
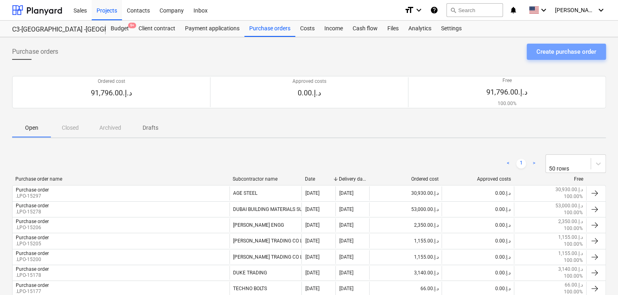
click at [556, 57] on button "Create purchase order" at bounding box center [566, 52] width 79 height 16
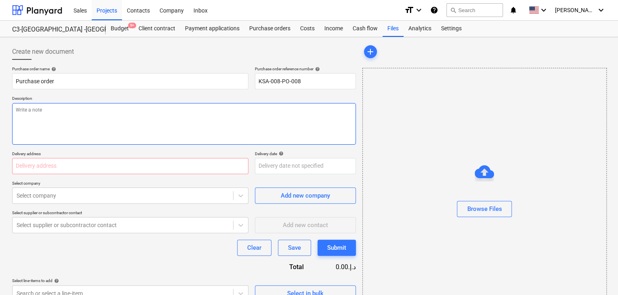
click at [297, 104] on textarea at bounding box center [184, 124] width 344 height 42
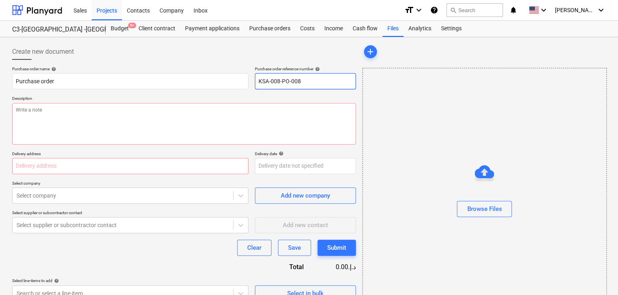
drag, startPoint x: 309, startPoint y: 81, endPoint x: 244, endPoint y: 71, distance: 65.4
click at [244, 71] on div "Purchase order name help Purchase order Purchase order reference number help KS…" at bounding box center [184, 77] width 344 height 23
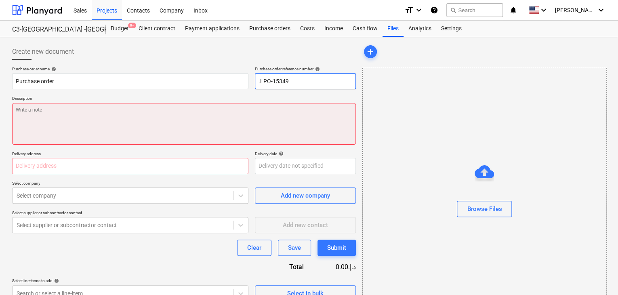
type input ".LPO-15349"
click at [105, 129] on textarea at bounding box center [184, 124] width 344 height 42
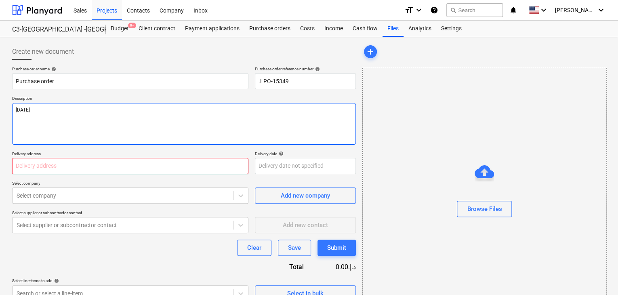
type textarea "[DATE]"
click at [53, 164] on input "text" at bounding box center [130, 166] width 236 height 16
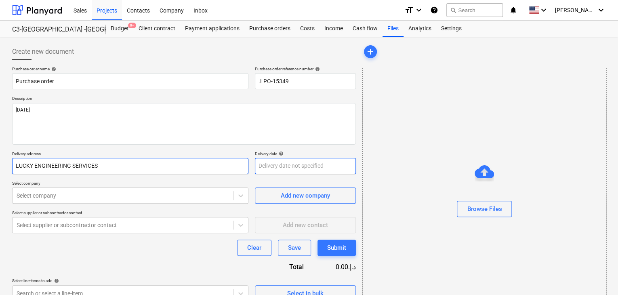
type input "LUCKY ENGINEERING SERVICES"
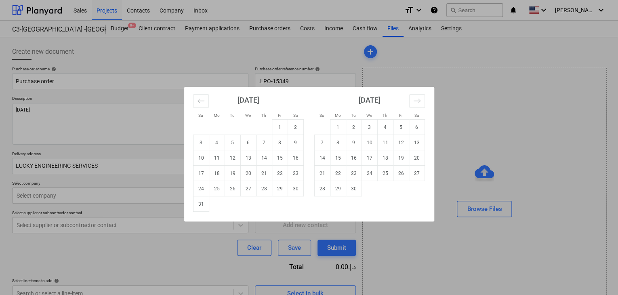
click at [266, 166] on body "Sales Projects Contacts Company Inbox format_size keyboard_arrow_down help sear…" at bounding box center [309, 147] width 618 height 295
click at [202, 203] on td "31" at bounding box center [201, 203] width 16 height 15
type input "[DATE]"
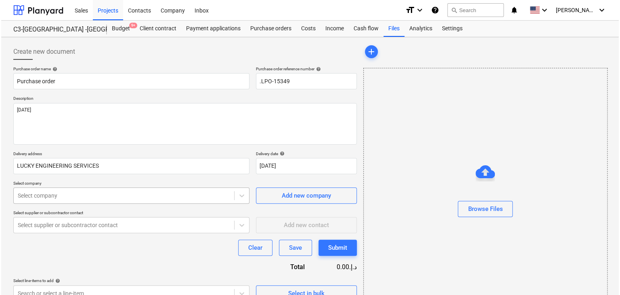
scroll to position [29, 0]
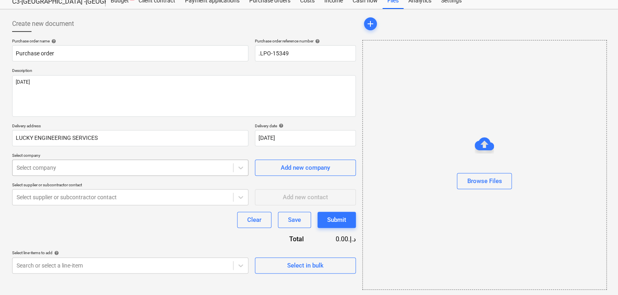
click at [137, 193] on body "Sales Projects Contacts Company Inbox format_size keyboard_arrow_down help sear…" at bounding box center [309, 119] width 618 height 295
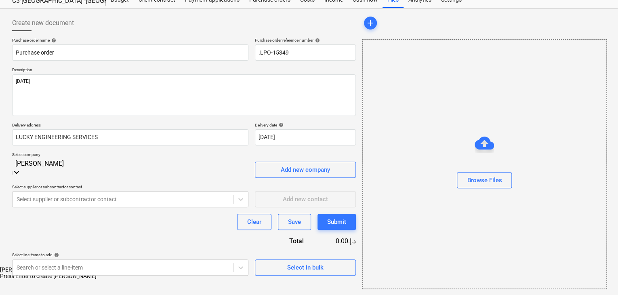
type input "[PERSON_NAME]"
click at [140, 266] on div "Press Enter to create [PERSON_NAME]" at bounding box center [309, 269] width 618 height 6
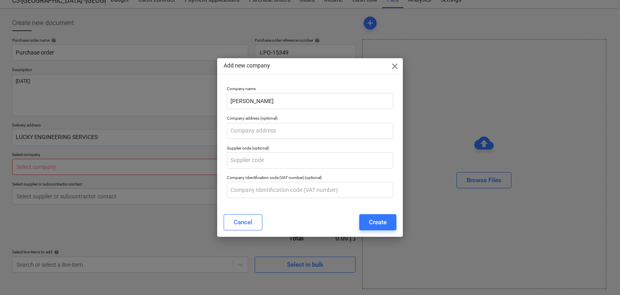
click at [395, 64] on span "close" at bounding box center [395, 66] width 10 height 10
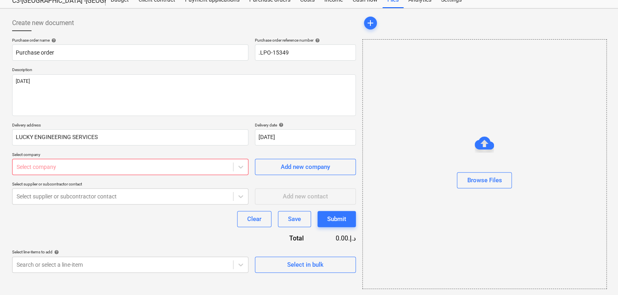
click at [34, 170] on div at bounding box center [123, 167] width 212 height 8
click at [45, 155] on p "Select company" at bounding box center [130, 155] width 236 height 7
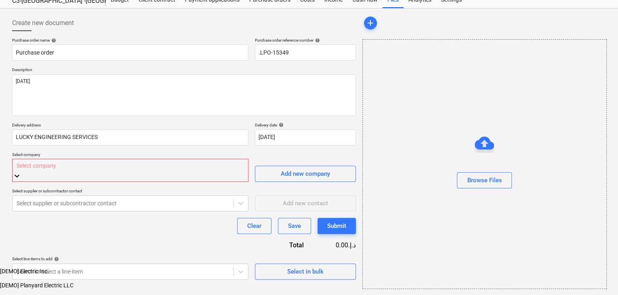
click at [39, 167] on div at bounding box center [130, 165] width 227 height 9
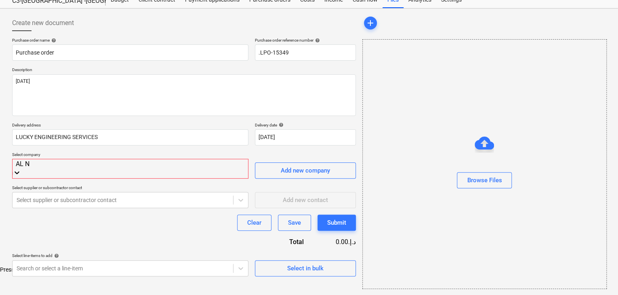
type input "AL NA"
click at [47, 279] on div "[PERSON_NAME] TRADING CO LLC" at bounding box center [309, 282] width 618 height 6
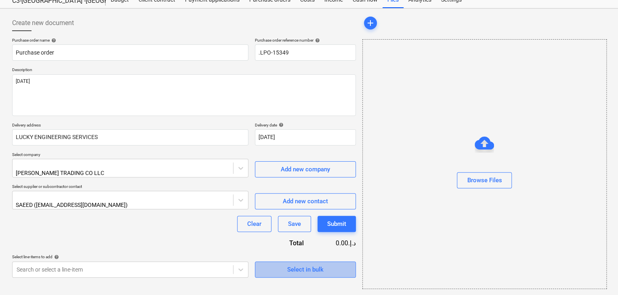
click at [310, 264] on div "Select in bulk" at bounding box center [305, 269] width 36 height 11
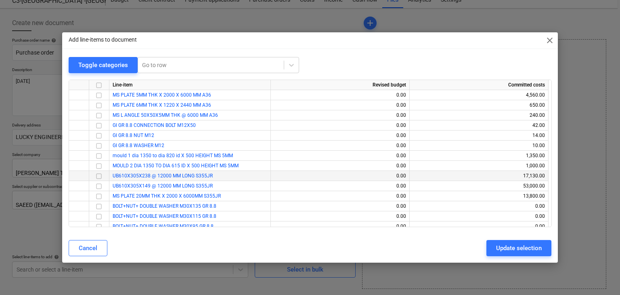
click at [99, 175] on input "checkbox" at bounding box center [99, 176] width 10 height 10
click at [98, 185] on input "checkbox" at bounding box center [99, 186] width 10 height 10
click at [520, 252] on div "Update selection" at bounding box center [519, 248] width 46 height 11
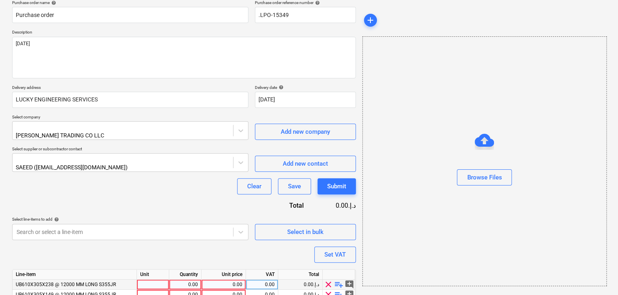
scroll to position [99, 0]
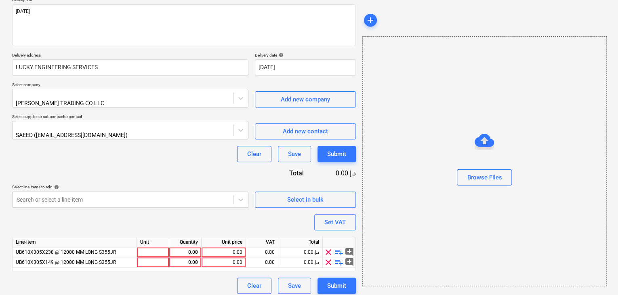
click at [155, 241] on div "Unit" at bounding box center [153, 242] width 32 height 10
click at [149, 247] on div at bounding box center [153, 252] width 32 height 10
type input "NOS"
click at [191, 248] on div "0.00" at bounding box center [184, 252] width 25 height 10
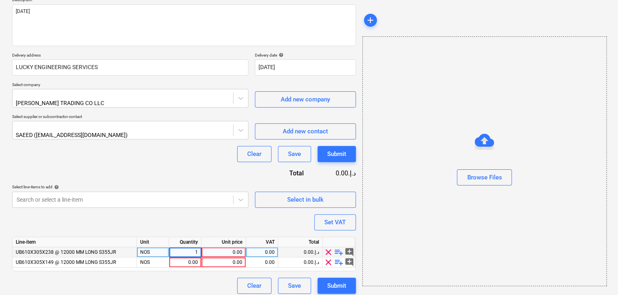
type input "17"
type input "30"
click at [224, 247] on div "0.00" at bounding box center [224, 252] width 38 height 10
click at [219, 247] on div "0.00" at bounding box center [224, 252] width 38 height 10
type input "5500"
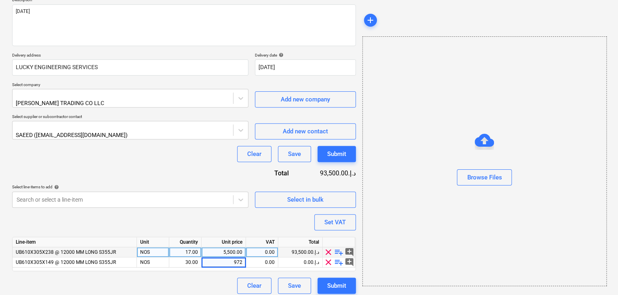
type input "9725"
click at [457, 243] on div "Browse Files" at bounding box center [484, 161] width 244 height 250
click at [339, 219] on div "Set VAT" at bounding box center [334, 222] width 21 height 11
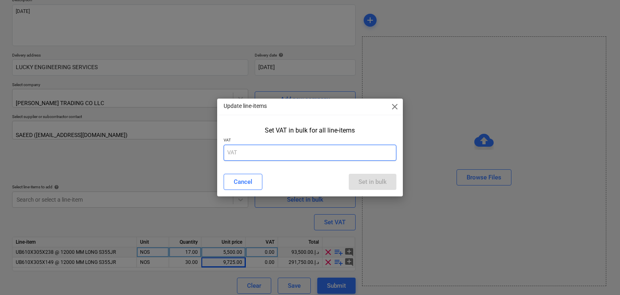
click at [275, 156] on input "text" at bounding box center [310, 153] width 173 height 16
type input "5"
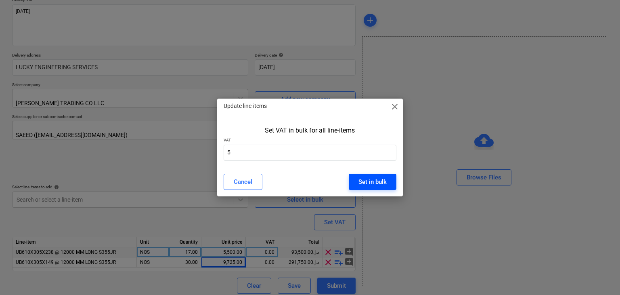
click at [368, 184] on div "Set in bulk" at bounding box center [373, 182] width 28 height 11
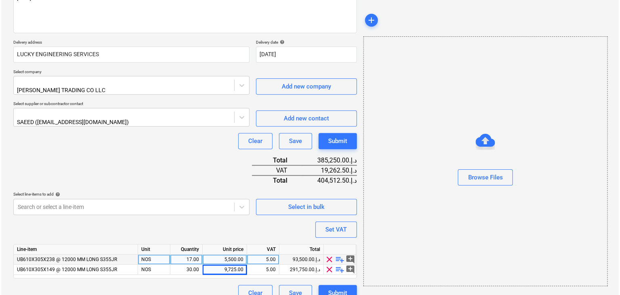
scroll to position [119, 0]
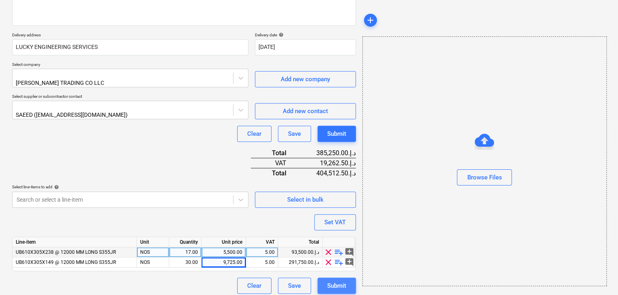
click at [334, 280] on div "Submit" at bounding box center [336, 285] width 19 height 11
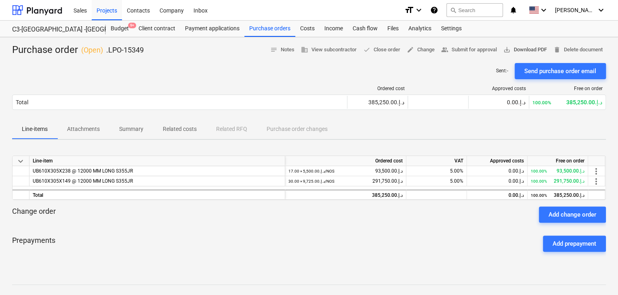
click at [532, 52] on span "save_alt Download PDF" at bounding box center [525, 49] width 44 height 9
click at [107, 17] on div "Projects" at bounding box center [107, 10] width 30 height 21
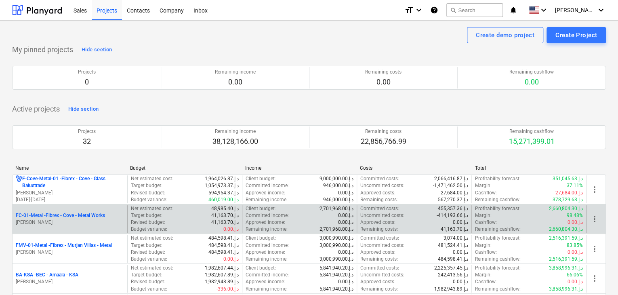
click at [65, 223] on p "[PERSON_NAME]" at bounding box center [70, 222] width 108 height 7
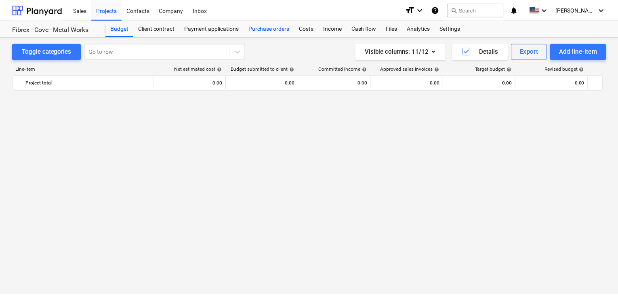
scroll to position [10506, 0]
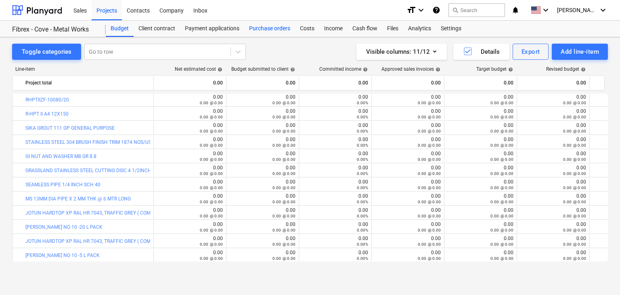
click at [267, 24] on div "Purchase orders" at bounding box center [269, 29] width 51 height 16
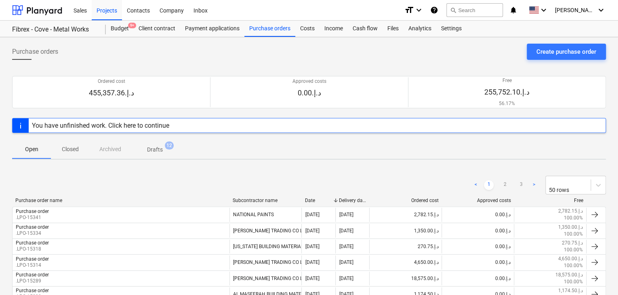
click at [564, 50] on div "Create purchase order" at bounding box center [566, 51] width 60 height 11
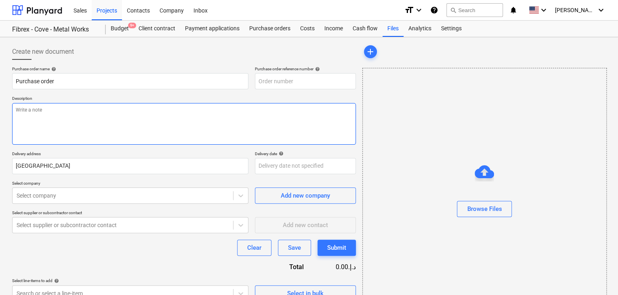
click at [257, 105] on textarea at bounding box center [184, 124] width 344 height 42
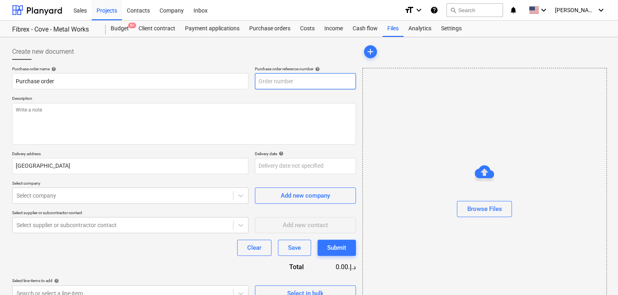
click at [313, 81] on input "text" at bounding box center [305, 81] width 101 height 16
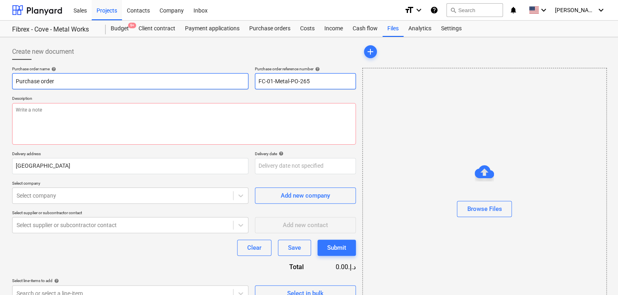
drag, startPoint x: 315, startPoint y: 85, endPoint x: 243, endPoint y: 84, distance: 72.3
click at [243, 84] on div "Purchase order name help Purchase order Purchase order reference number help FC…" at bounding box center [184, 77] width 344 height 23
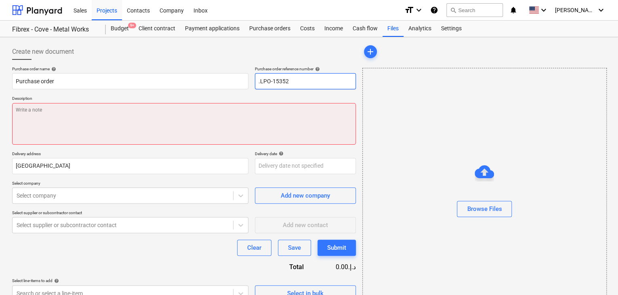
type input ".LPO-15352"
click at [97, 123] on textarea at bounding box center [184, 124] width 344 height 42
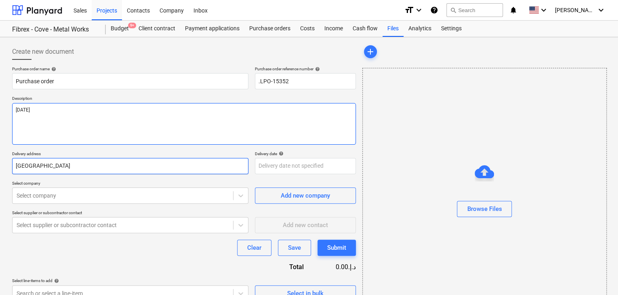
type textarea "[DATE]"
click at [42, 168] on input "[GEOGRAPHIC_DATA]" at bounding box center [130, 166] width 236 height 16
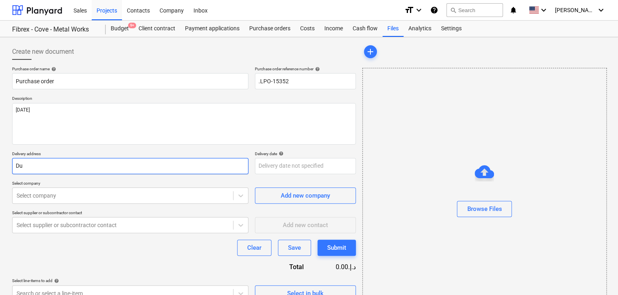
type input "D"
type input "LUCKY ENGINEERING SERVICES"
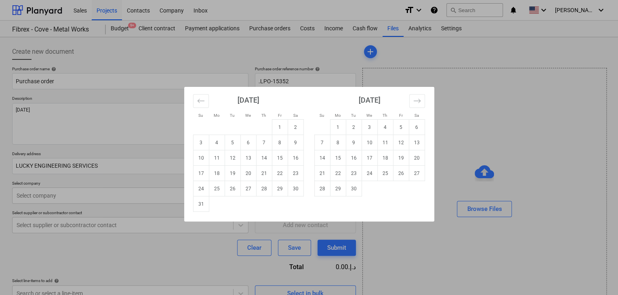
click at [271, 168] on body "Sales Projects Contacts Company Inbox format_size keyboard_arrow_down help sear…" at bounding box center [309, 147] width 618 height 295
click at [203, 203] on td "31" at bounding box center [201, 203] width 16 height 15
type input "[DATE]"
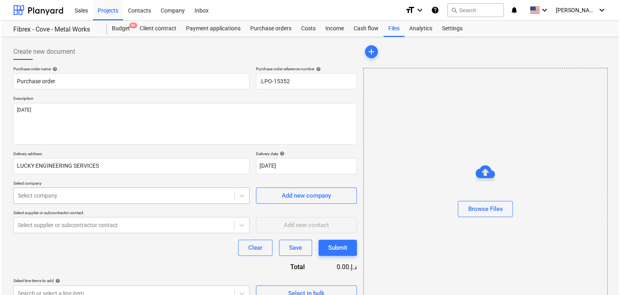
scroll to position [29, 0]
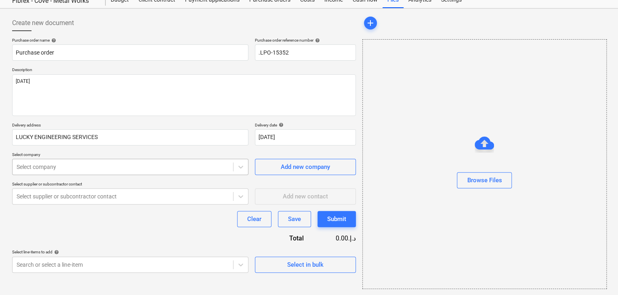
click at [97, 195] on body "Sales Projects Contacts Company Inbox format_size keyboard_arrow_down help sear…" at bounding box center [309, 118] width 618 height 295
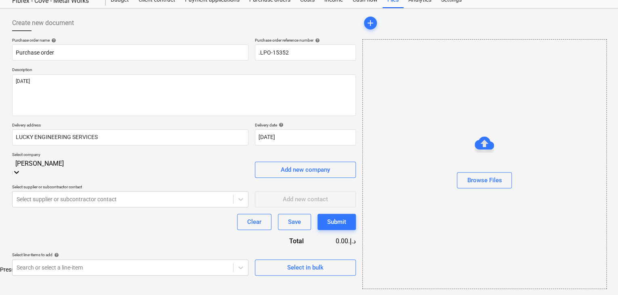
type input "[PERSON_NAME]"
click at [111, 266] on div "[PERSON_NAME] TRADING CO LLC" at bounding box center [309, 269] width 618 height 6
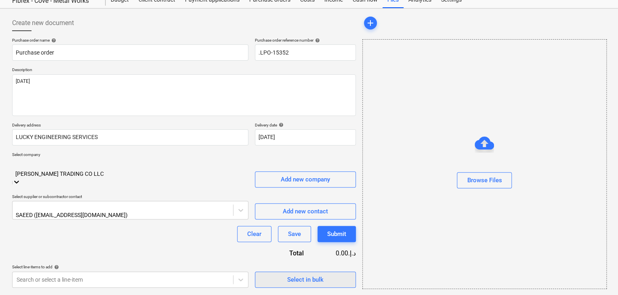
click at [281, 274] on span "Select in bulk" at bounding box center [305, 279] width 81 height 11
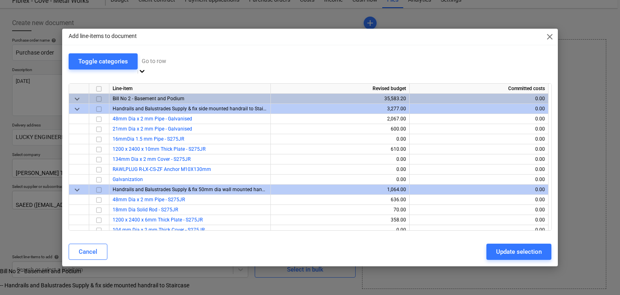
click at [176, 61] on div at bounding box center [219, 60] width 154 height 9
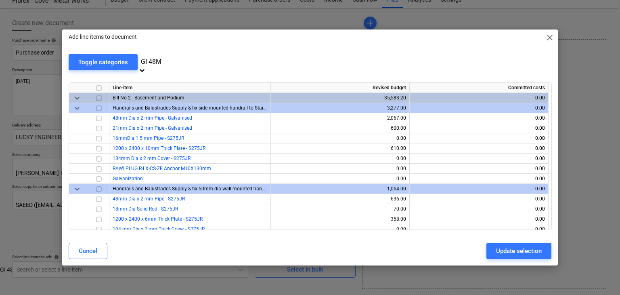
type input "GI 48MM"
click at [194, 266] on div "GI 48MM DIA X 2MM PIPE @ 6 MTR LENGTH GRADE S235" at bounding box center [309, 269] width 618 height 6
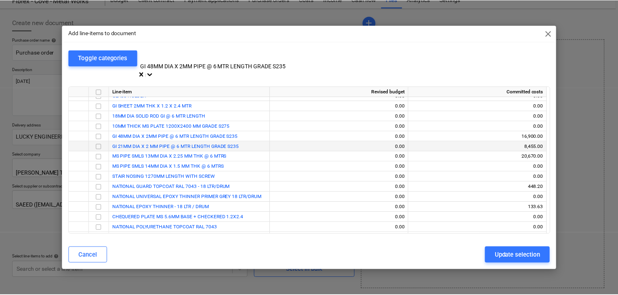
scroll to position [3434, 0]
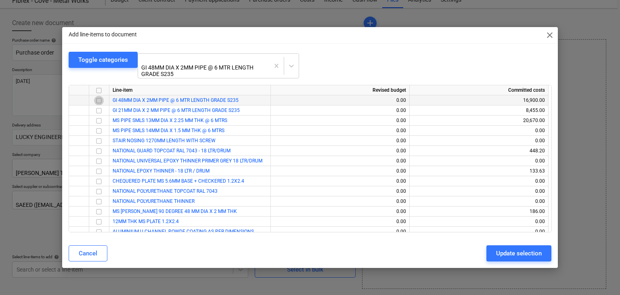
click at [102, 96] on input "checkbox" at bounding box center [99, 101] width 10 height 10
click at [97, 106] on input "checkbox" at bounding box center [99, 111] width 10 height 10
click at [499, 248] on div "Update selection" at bounding box center [519, 253] width 46 height 11
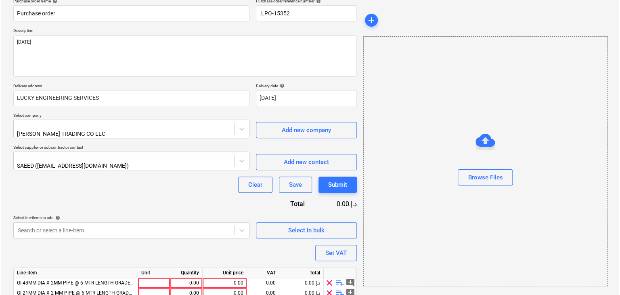
scroll to position [99, 0]
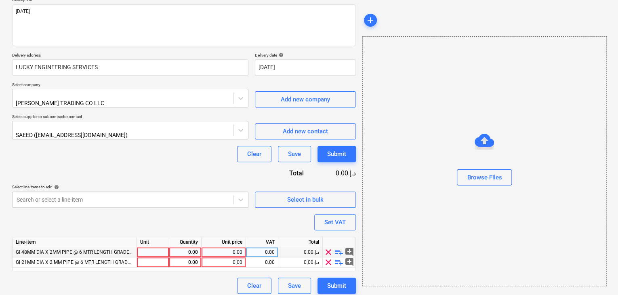
click at [147, 247] on div at bounding box center [153, 252] width 32 height 10
type input "NOS"
click at [183, 248] on div "0.00" at bounding box center [184, 252] width 25 height 10
type input "80"
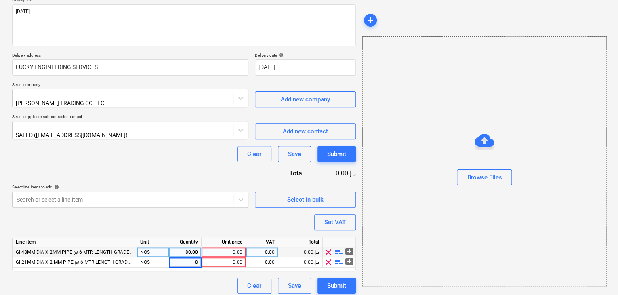
type input "80"
click at [217, 249] on div "0.00" at bounding box center [224, 252] width 38 height 10
type input "52"
type input "26.5"
click at [420, 214] on div "Browse Files" at bounding box center [484, 161] width 244 height 250
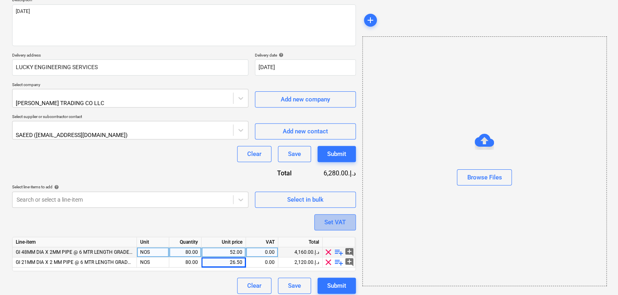
click at [353, 219] on button "Set VAT" at bounding box center [335, 222] width 42 height 16
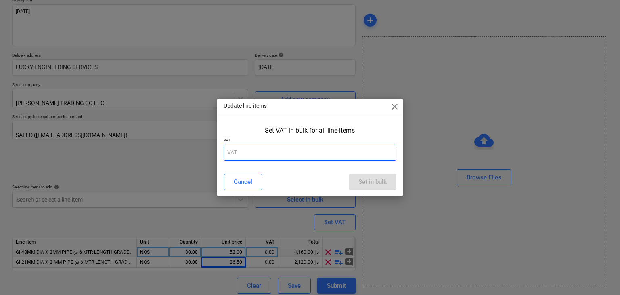
click at [257, 158] on input "text" at bounding box center [310, 153] width 173 height 16
type input "5"
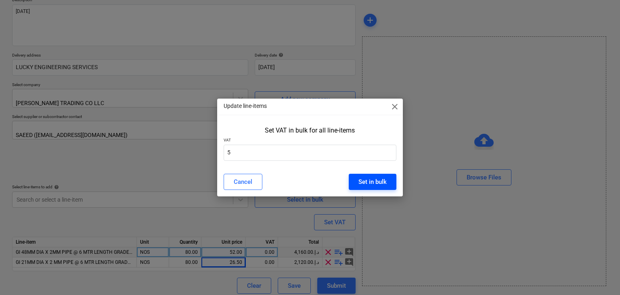
click at [374, 183] on div "Set in bulk" at bounding box center [373, 182] width 28 height 11
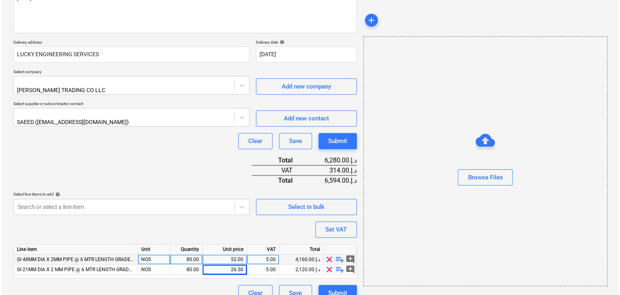
scroll to position [119, 0]
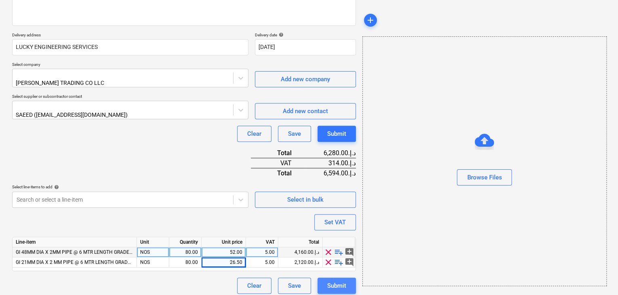
click at [334, 281] on div "Submit" at bounding box center [336, 285] width 19 height 11
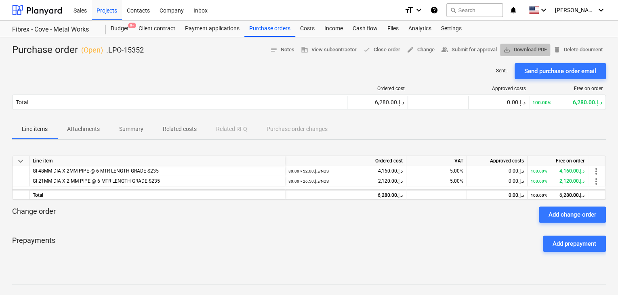
click at [507, 47] on span "save_alt" at bounding box center [506, 49] width 7 height 7
click at [110, 11] on div "Projects" at bounding box center [107, 10] width 30 height 21
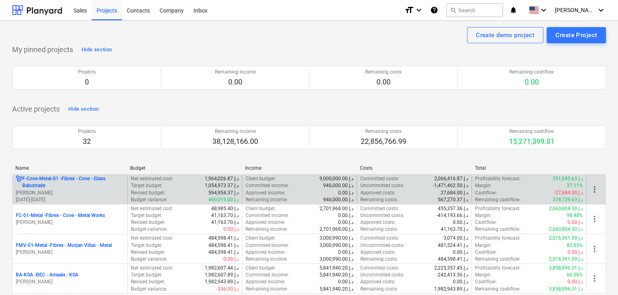
scroll to position [121, 0]
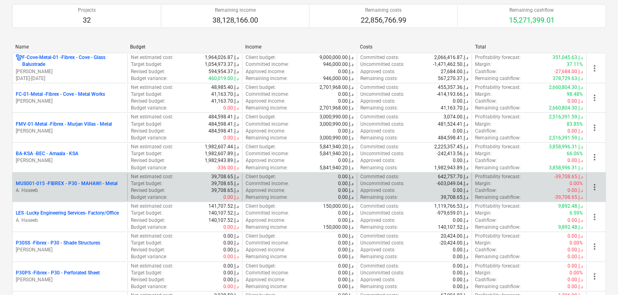
click at [52, 190] on p "A. Haseeb" at bounding box center [70, 190] width 108 height 7
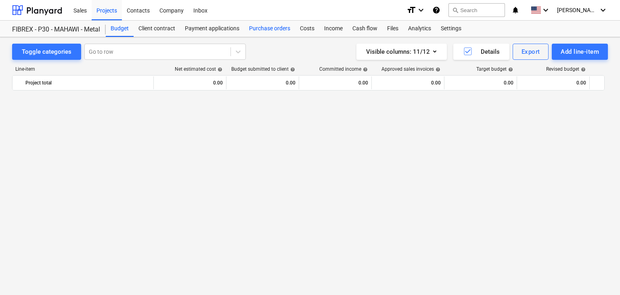
click at [277, 31] on div "Purchase orders" at bounding box center [269, 29] width 51 height 16
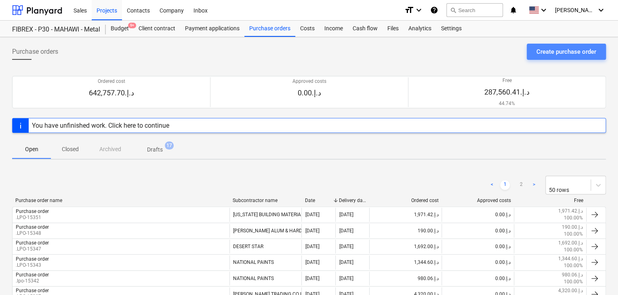
click at [562, 57] on div "Create purchase order" at bounding box center [566, 51] width 60 height 11
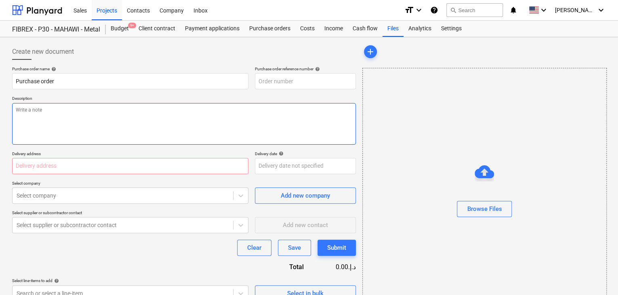
click at [296, 110] on textarea at bounding box center [184, 124] width 344 height 42
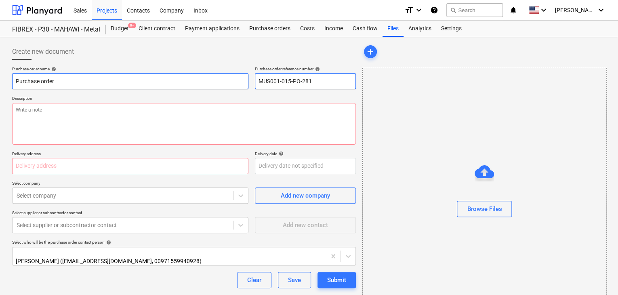
drag, startPoint x: 317, startPoint y: 78, endPoint x: 207, endPoint y: 79, distance: 109.5
click at [207, 79] on div "Purchase order name help Purchase order Purchase order reference number help MU…" at bounding box center [184, 77] width 344 height 23
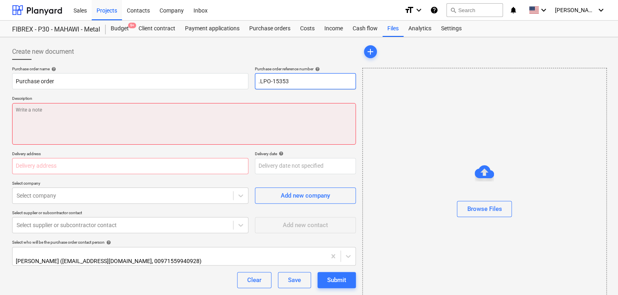
type input ".LPO-15353"
click at [137, 124] on textarea at bounding box center [184, 124] width 344 height 42
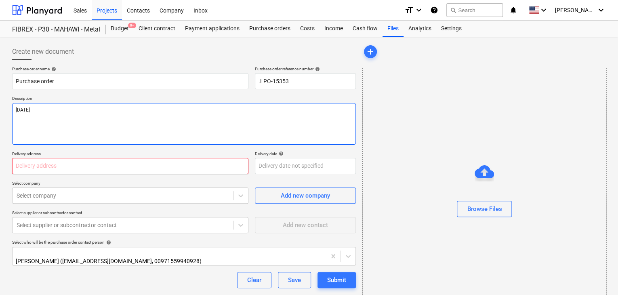
type textarea "[DATE]"
click at [55, 168] on input "text" at bounding box center [130, 166] width 236 height 16
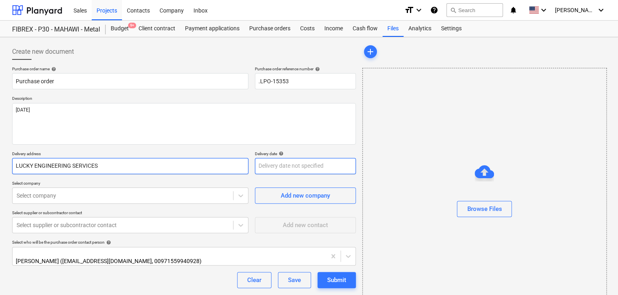
type input "LUCKY ENGINEERING SERVICES"
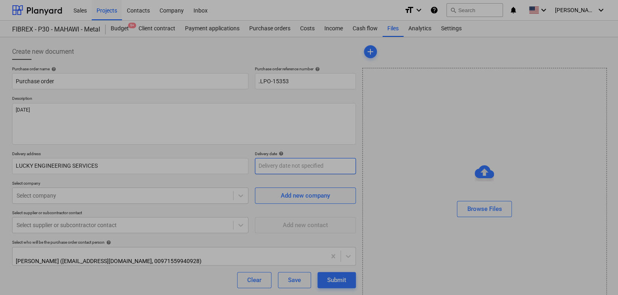
click at [264, 164] on body "Sales Projects Contacts Company Inbox format_size keyboard_arrow_down help sear…" at bounding box center [309, 147] width 618 height 295
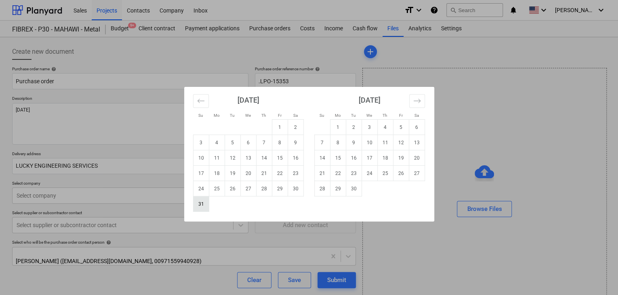
click at [206, 205] on td "31" at bounding box center [201, 203] width 16 height 15
type input "[DATE]"
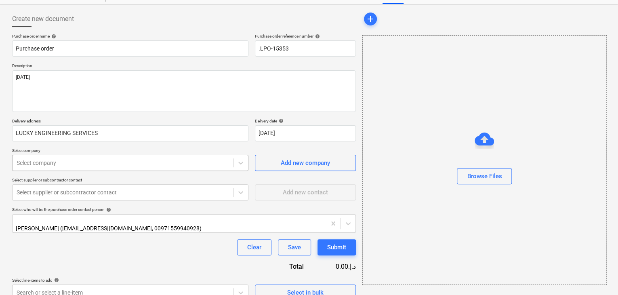
click at [110, 193] on body "Sales Projects Contacts Company Inbox format_size keyboard_arrow_down help sear…" at bounding box center [309, 114] width 618 height 295
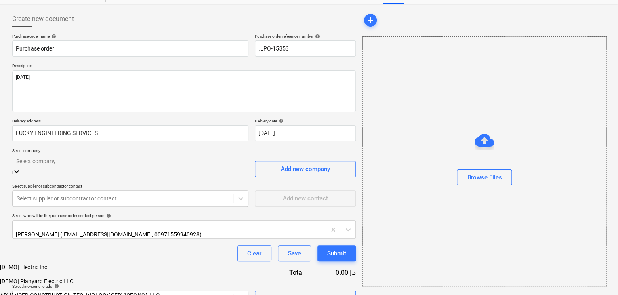
scroll to position [38, 0]
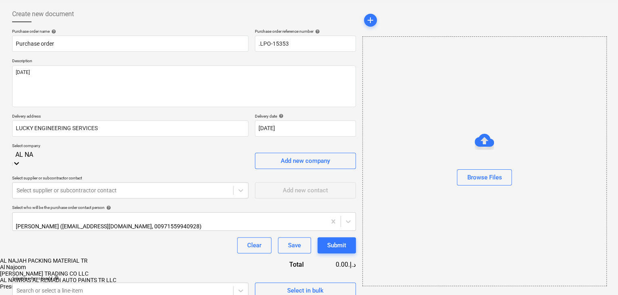
type input "AL NAS"
click at [110, 257] on div "[PERSON_NAME] TRADING CO LLC" at bounding box center [309, 260] width 618 height 6
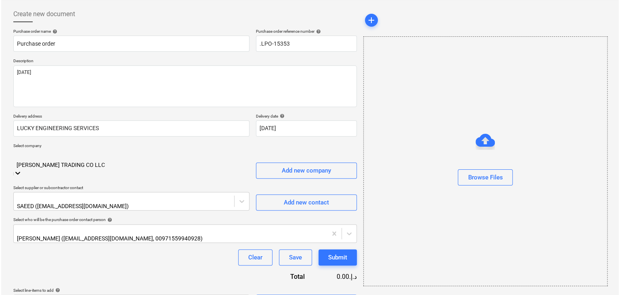
scroll to position [42, 0]
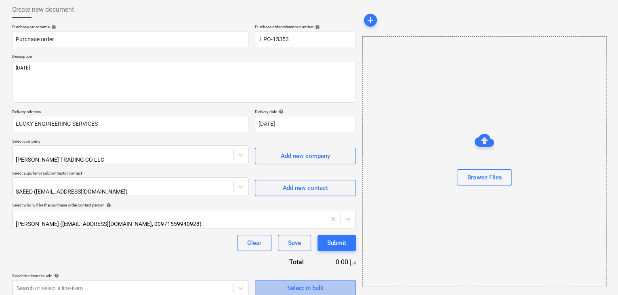
click at [309, 283] on div "Select in bulk" at bounding box center [305, 288] width 36 height 11
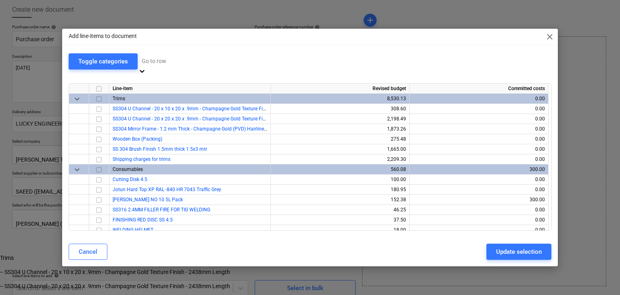
click at [165, 72] on div "Go to row" at bounding box center [219, 66] width 162 height 22
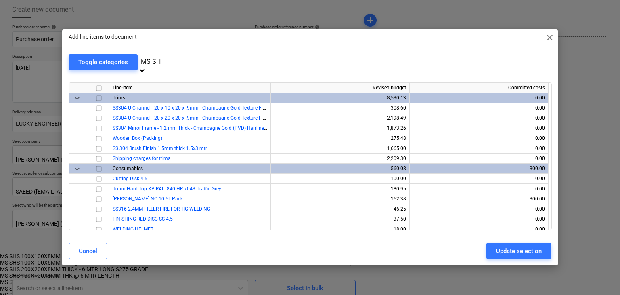
type input "MS SHS"
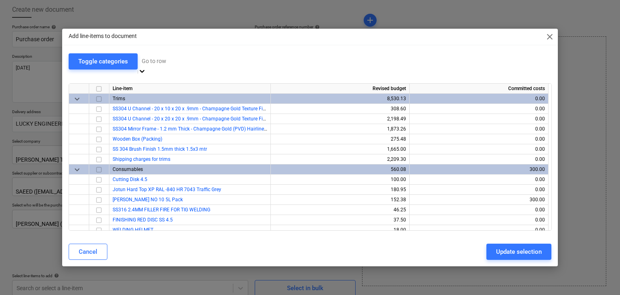
click at [184, 65] on div at bounding box center [219, 60] width 154 height 9
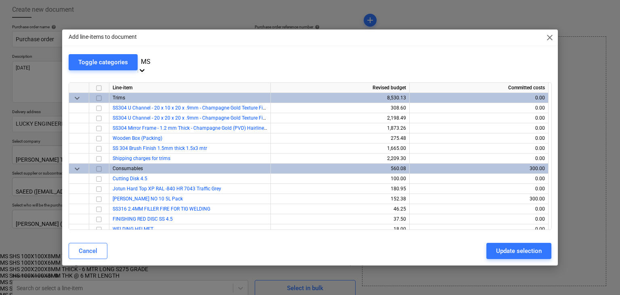
type input "M"
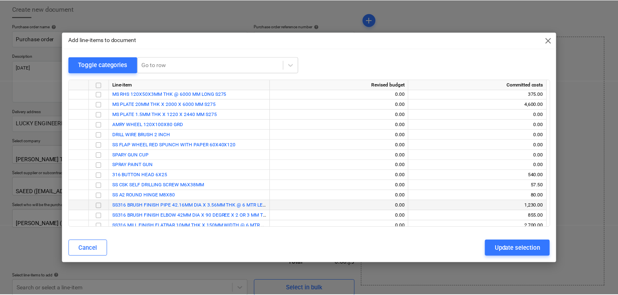
scroll to position [2984, 0]
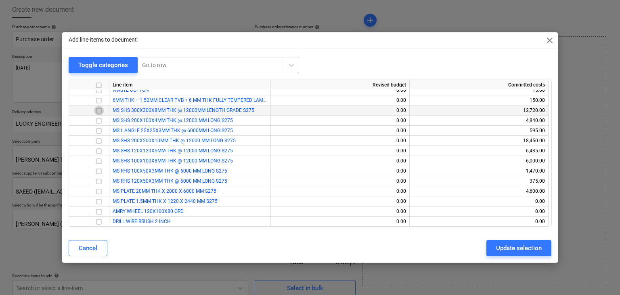
click at [99, 110] on input "checkbox" at bounding box center [99, 111] width 10 height 10
click at [99, 122] on input "checkbox" at bounding box center [99, 121] width 10 height 10
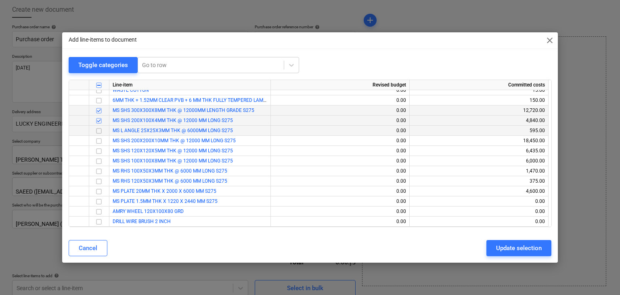
click at [99, 129] on input "checkbox" at bounding box center [99, 131] width 10 height 10
click at [96, 139] on input "checkbox" at bounding box center [99, 141] width 10 height 10
drag, startPoint x: 516, startPoint y: 253, endPoint x: 514, endPoint y: 247, distance: 6.5
click at [516, 252] on div "Update selection" at bounding box center [519, 248] width 46 height 11
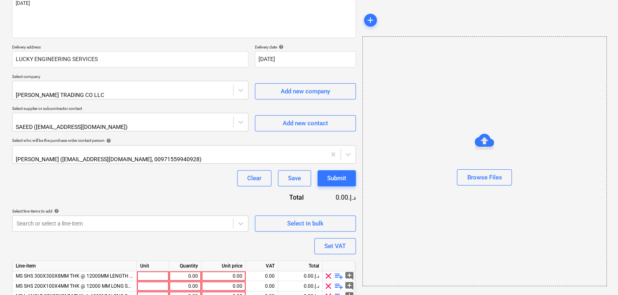
scroll to position [149, 0]
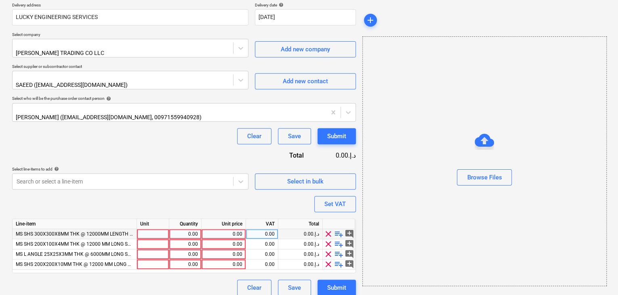
click at [149, 229] on div at bounding box center [153, 234] width 32 height 10
type input "NOS"
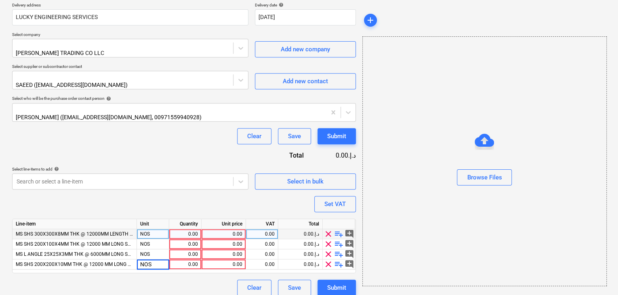
click at [185, 229] on div "0.00" at bounding box center [184, 234] width 25 height 10
type input "9"
type input "50"
type input "12"
click at [236, 229] on div "0.00" at bounding box center [224, 234] width 38 height 10
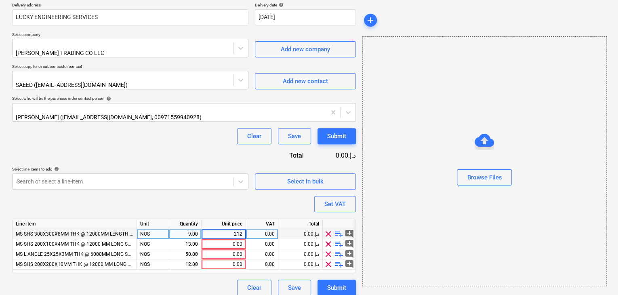
type input "2120"
type input "605"
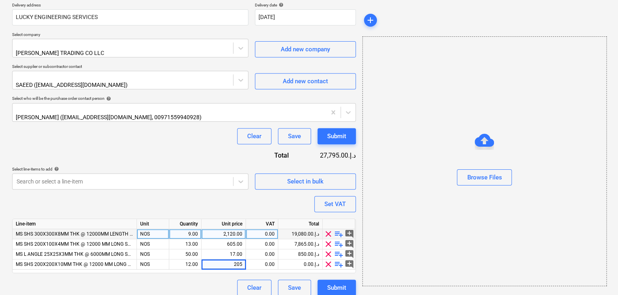
type input "2050"
click at [413, 174] on div "Browse Files" at bounding box center [485, 160] width 244 height 61
click at [340, 199] on div "Set VAT" at bounding box center [334, 204] width 21 height 11
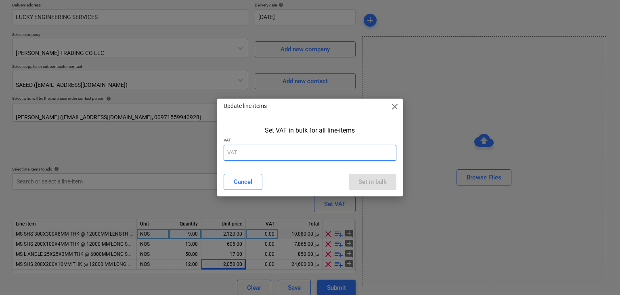
click at [266, 145] on input "text" at bounding box center [310, 153] width 173 height 16
type input "5"
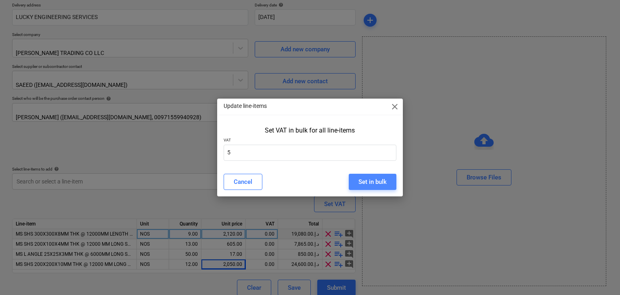
click at [366, 180] on div "Set in bulk" at bounding box center [373, 182] width 28 height 11
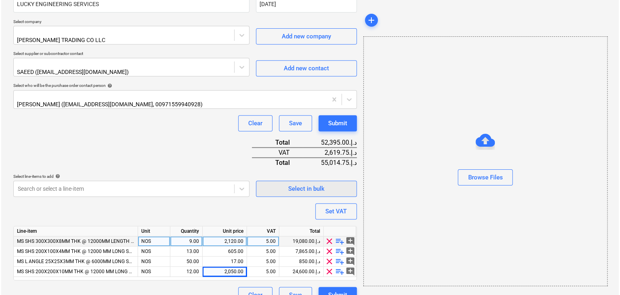
scroll to position [168, 0]
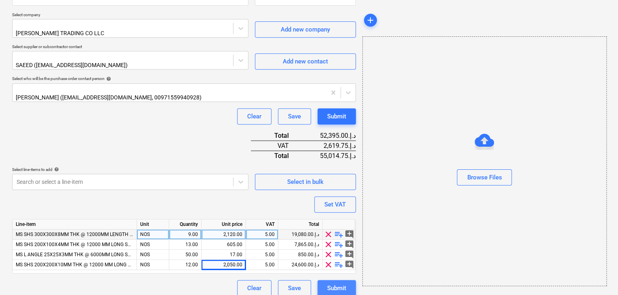
click at [347, 280] on button "Submit" at bounding box center [337, 288] width 38 height 16
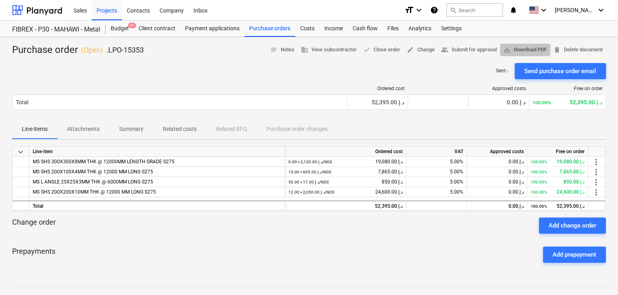
click at [524, 46] on span "save_alt Download PDF" at bounding box center [525, 49] width 44 height 9
click at [106, 14] on div "Projects" at bounding box center [107, 10] width 30 height 21
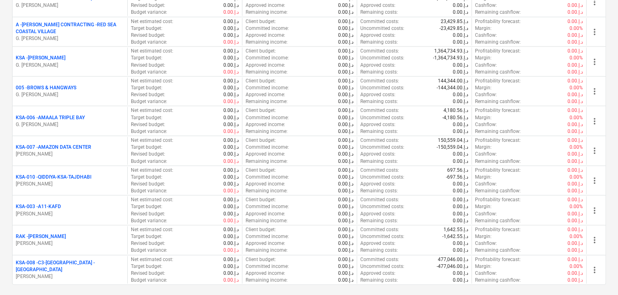
scroll to position [889, 0]
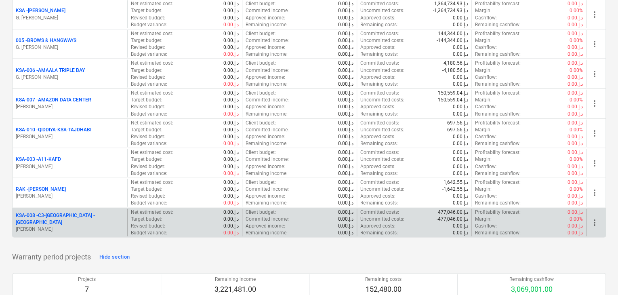
click at [60, 219] on p "KSA-008 - C3-[GEOGRAPHIC_DATA] -[GEOGRAPHIC_DATA]" at bounding box center [70, 219] width 108 height 14
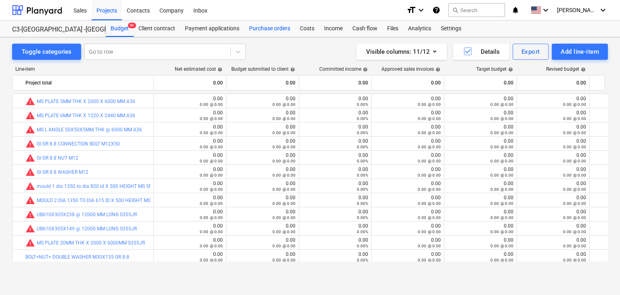
click at [288, 30] on div "Purchase orders" at bounding box center [269, 29] width 51 height 16
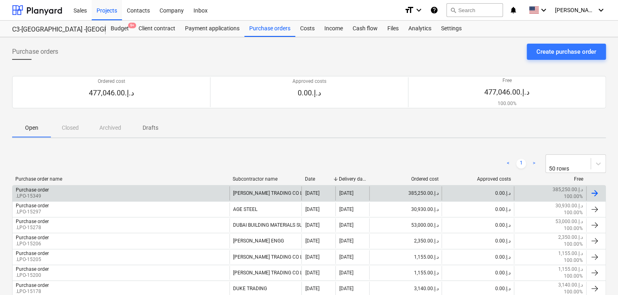
click at [78, 191] on div "Purchase order .LPO-15349" at bounding box center [121, 193] width 217 height 14
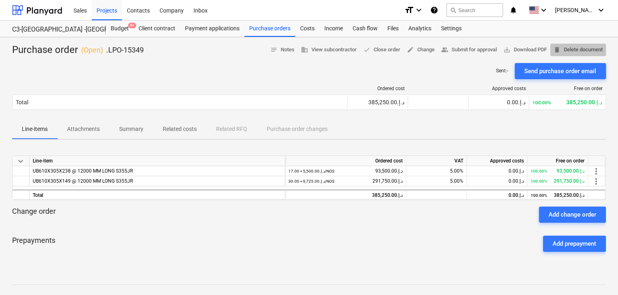
click at [574, 49] on span "delete Delete document" at bounding box center [577, 49] width 49 height 9
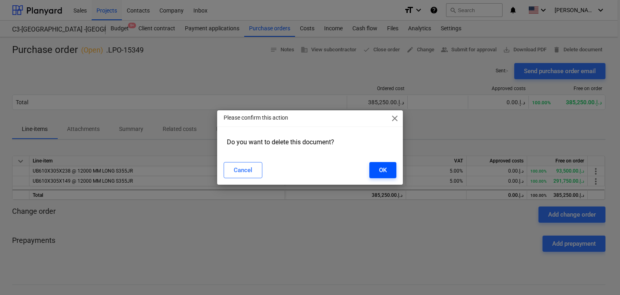
click at [375, 168] on button "OK" at bounding box center [383, 170] width 27 height 16
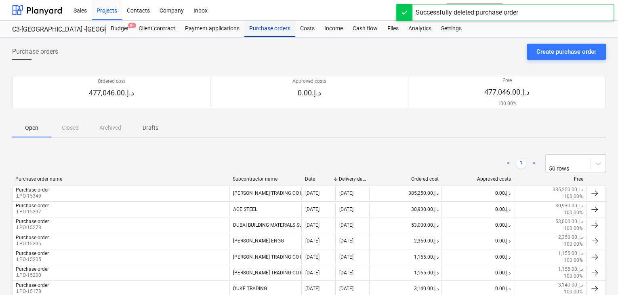
click at [278, 29] on div "Purchase orders" at bounding box center [269, 29] width 51 height 16
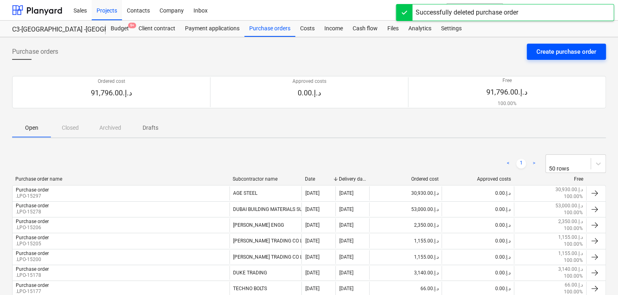
click at [564, 53] on div "Create purchase order" at bounding box center [566, 51] width 60 height 11
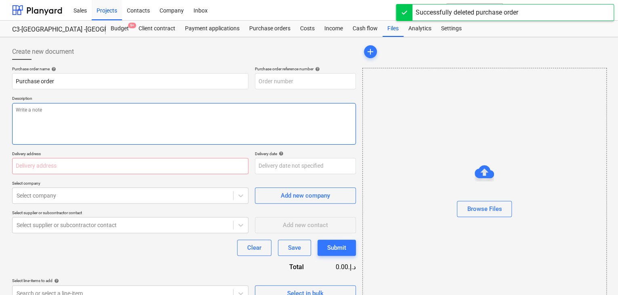
click at [278, 104] on textarea at bounding box center [184, 124] width 344 height 42
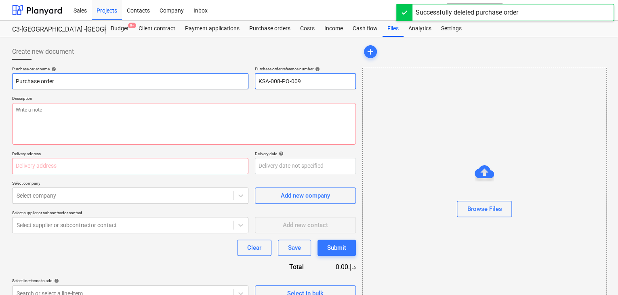
drag, startPoint x: 304, startPoint y: 81, endPoint x: 247, endPoint y: 83, distance: 56.6
click at [247, 83] on div "Purchase order name help Purchase order Purchase order reference number help KS…" at bounding box center [184, 77] width 344 height 23
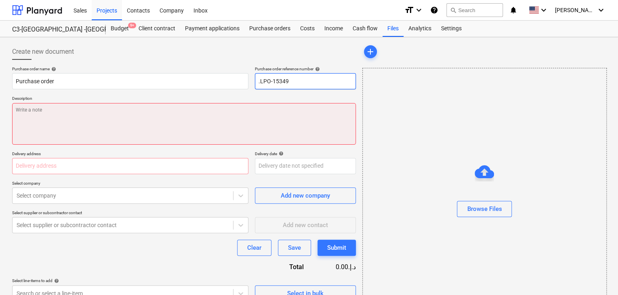
type input ".LPO-15349"
click at [161, 129] on textarea at bounding box center [184, 124] width 344 height 42
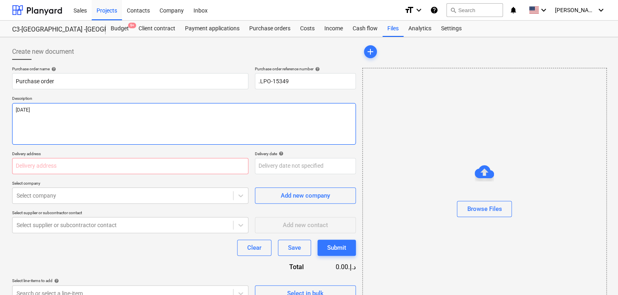
type textarea "[DATE]"
drag, startPoint x: 128, startPoint y: 176, endPoint x: 131, endPoint y: 162, distance: 14.1
click at [128, 175] on div "Purchase order name help Purchase order Purchase order reference number help .L…" at bounding box center [184, 183] width 344 height 235
click at [131, 162] on input "text" at bounding box center [130, 166] width 236 height 16
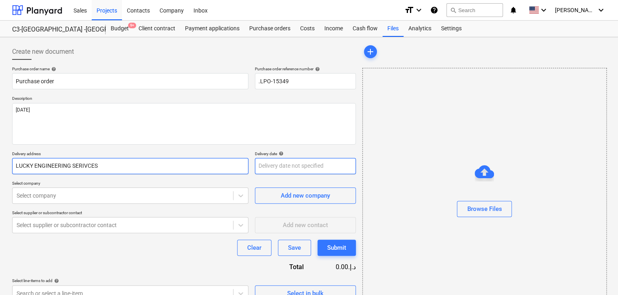
type input "LUCKY ENGINEERING SERIVCES"
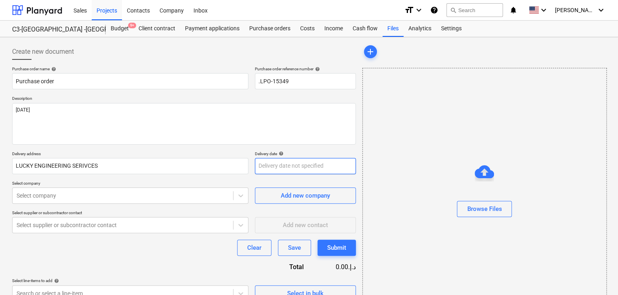
click at [299, 170] on body "Sales Projects Contacts Company Inbox format_size keyboard_arrow_down help sear…" at bounding box center [309, 147] width 618 height 295
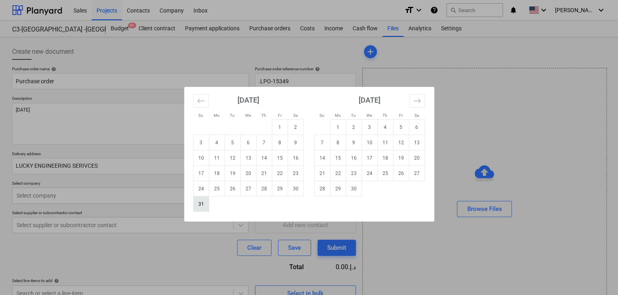
click at [202, 207] on td "31" at bounding box center [201, 203] width 16 height 15
type input "[DATE]"
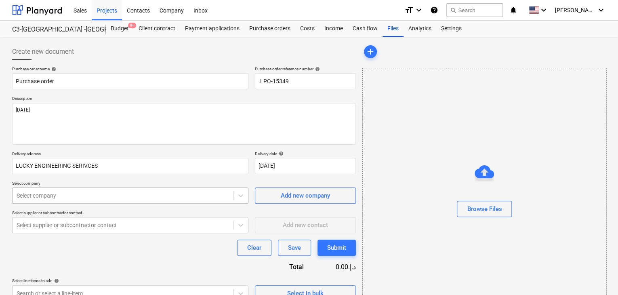
click at [158, 196] on body "Sales Projects Contacts Company Inbox format_size keyboard_arrow_down help sear…" at bounding box center [309, 147] width 618 height 295
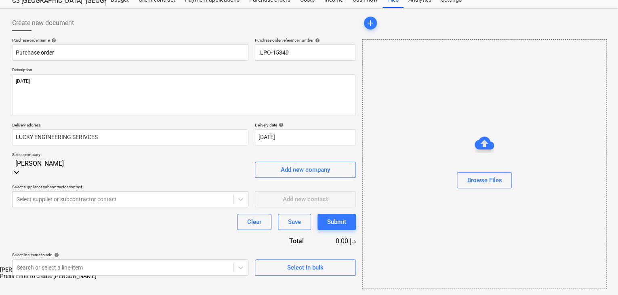
type input "AL NAS"
click at [171, 266] on div "[PERSON_NAME] TRADING CO LLC" at bounding box center [309, 269] width 618 height 6
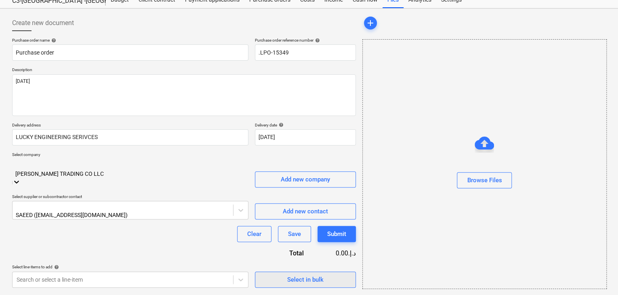
click at [301, 274] on div "Select in bulk" at bounding box center [305, 279] width 36 height 11
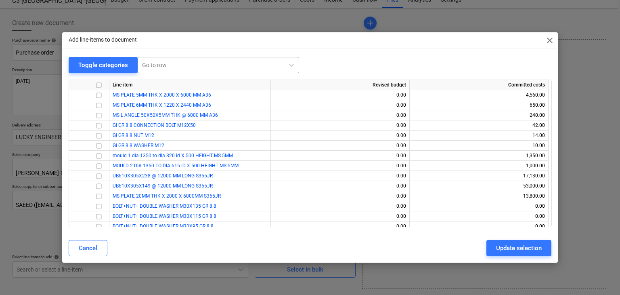
click at [174, 68] on div at bounding box center [211, 65] width 138 height 8
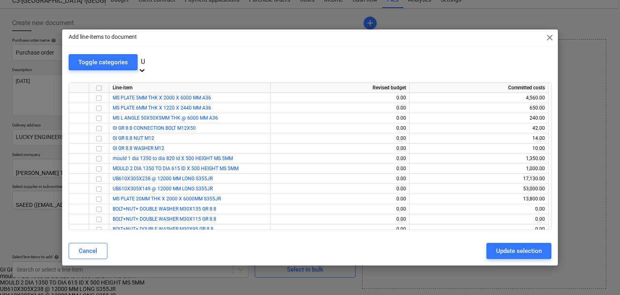
type input "UB"
click at [172, 266] on div "UB610X305X238 @ 12000 MM LONG S355JR" at bounding box center [309, 269] width 618 height 6
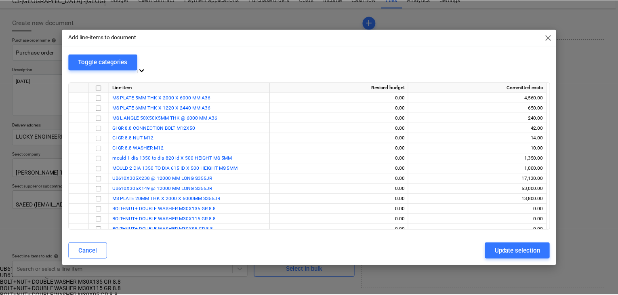
scroll to position [15, 0]
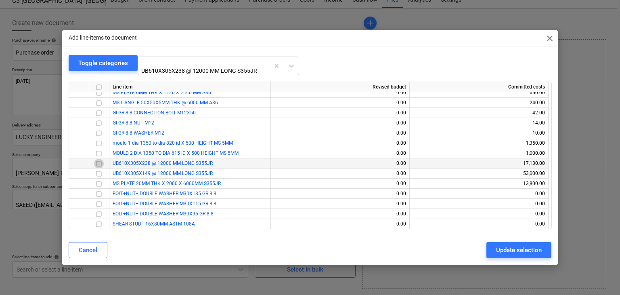
click at [99, 159] on input "checkbox" at bounding box center [99, 164] width 10 height 10
click at [95, 171] on input "checkbox" at bounding box center [99, 174] width 10 height 10
click at [507, 245] on div "Update selection" at bounding box center [519, 250] width 46 height 11
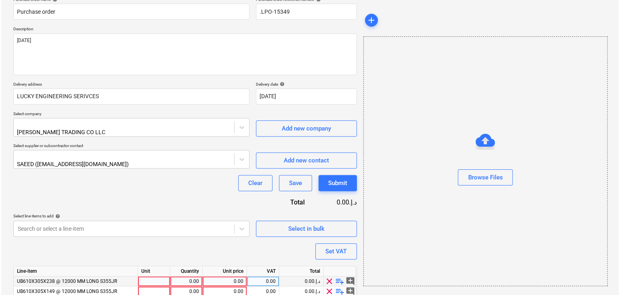
scroll to position [99, 0]
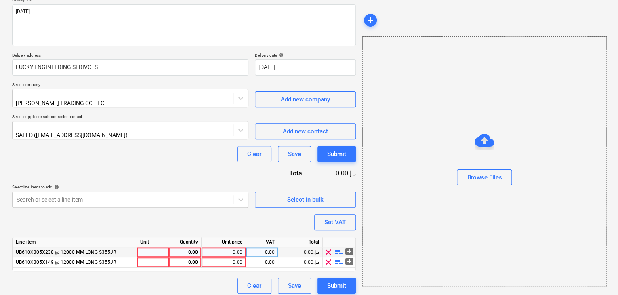
click at [146, 248] on div at bounding box center [153, 252] width 32 height 10
click at [148, 247] on div at bounding box center [153, 252] width 32 height 10
type input "NOS"
click at [194, 247] on div "0.00" at bounding box center [184, 252] width 25 height 10
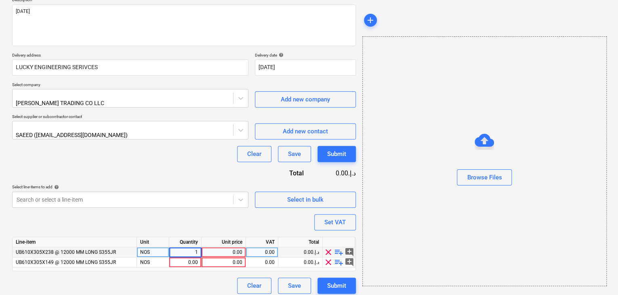
type input "17"
type input "30"
click at [219, 247] on div "0.00" at bounding box center [224, 252] width 38 height 10
click at [225, 247] on div "0.00" at bounding box center [224, 252] width 38 height 10
type input "9725"
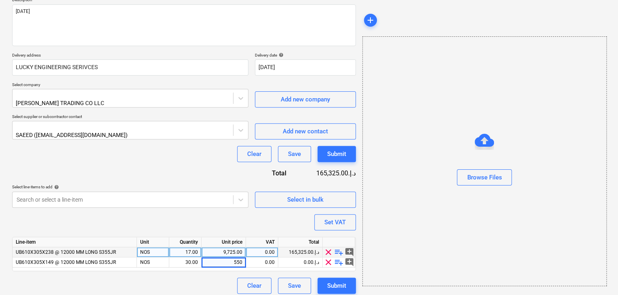
type input "5500"
click at [369, 230] on div "Browse Files" at bounding box center [484, 161] width 244 height 250
click at [329, 219] on div "Set VAT" at bounding box center [334, 222] width 21 height 11
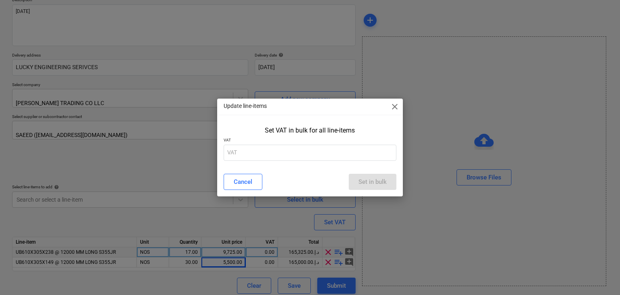
click at [255, 160] on div "Set VAT in bulk for all line-items VAT" at bounding box center [310, 145] width 186 height 44
click at [255, 151] on input "text" at bounding box center [310, 153] width 173 height 16
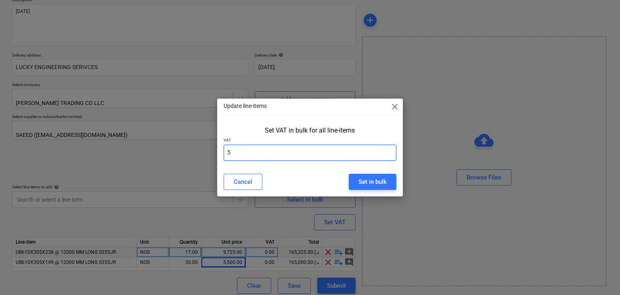
type input "5"
click at [375, 172] on div "Cancel Set in bulk" at bounding box center [310, 181] width 183 height 23
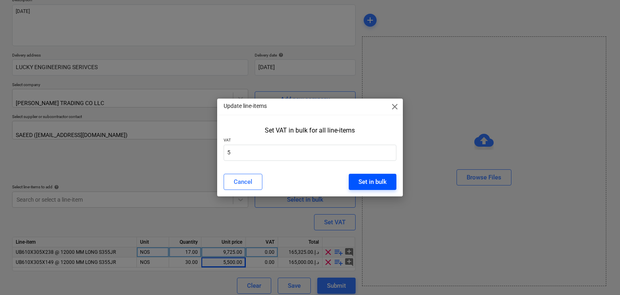
click at [371, 183] on div "Set in bulk" at bounding box center [373, 182] width 28 height 11
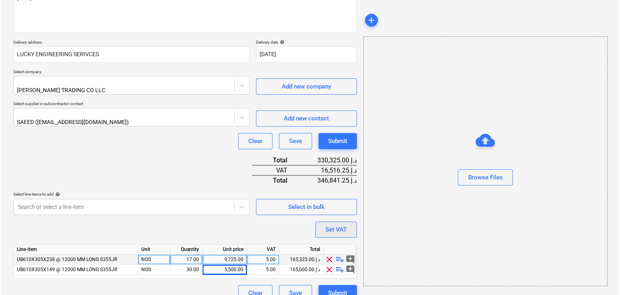
scroll to position [119, 0]
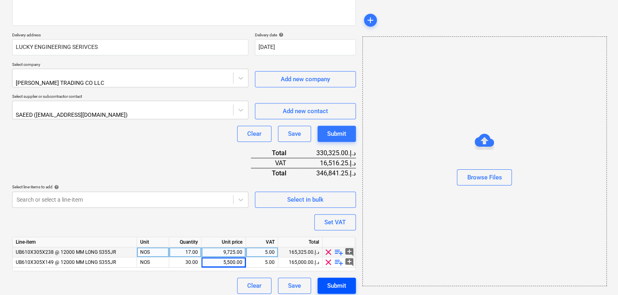
click at [338, 280] on div "Submit" at bounding box center [336, 285] width 19 height 11
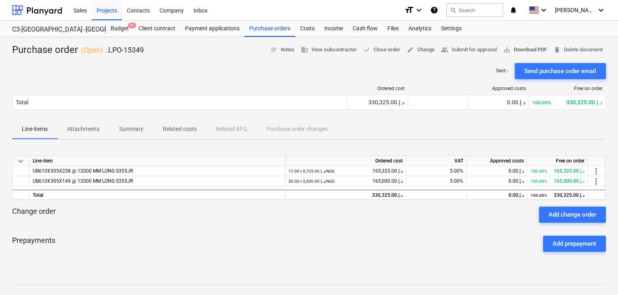
click at [534, 45] on span "save_alt Download PDF" at bounding box center [525, 49] width 44 height 9
click at [528, 48] on span "save_alt Download PDF" at bounding box center [525, 49] width 44 height 9
click at [580, 46] on span "delete Delete document" at bounding box center [577, 49] width 49 height 9
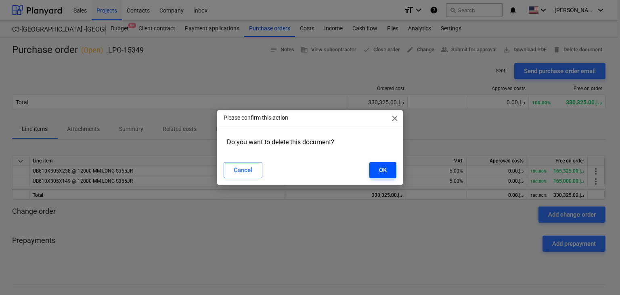
click at [395, 170] on button "OK" at bounding box center [383, 170] width 27 height 16
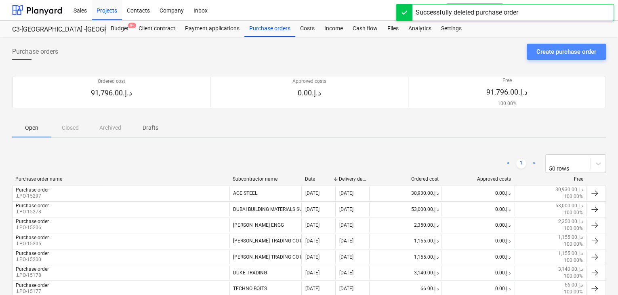
click at [539, 50] on div "Create purchase order" at bounding box center [566, 51] width 60 height 11
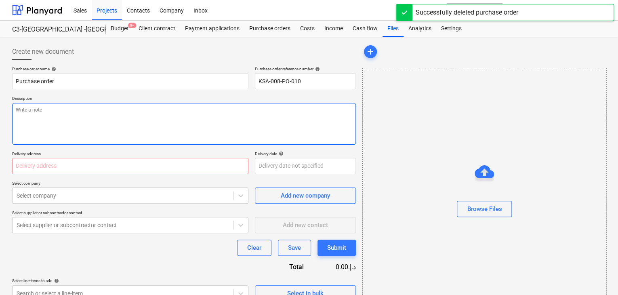
click at [253, 116] on textarea at bounding box center [184, 124] width 344 height 42
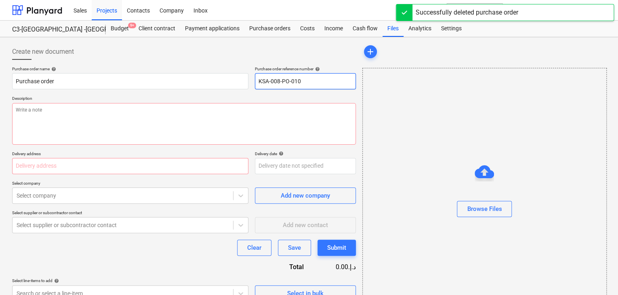
drag, startPoint x: 305, startPoint y: 82, endPoint x: 252, endPoint y: 83, distance: 52.9
click at [252, 83] on div "Purchase order name help Purchase order Purchase order reference number help KS…" at bounding box center [184, 77] width 344 height 23
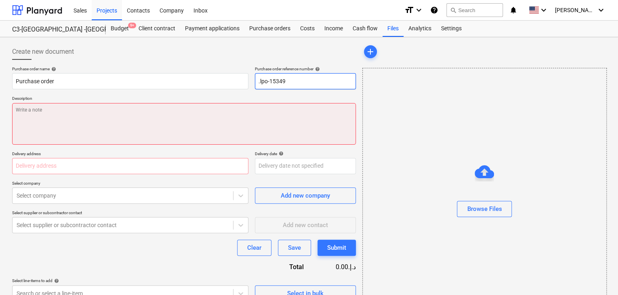
type input ".lpo-15349"
click at [180, 114] on textarea at bounding box center [184, 124] width 344 height 42
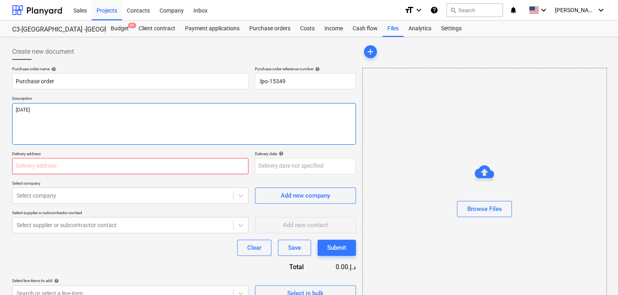
type textarea "[DATE]"
click at [145, 161] on input "text" at bounding box center [130, 166] width 236 height 16
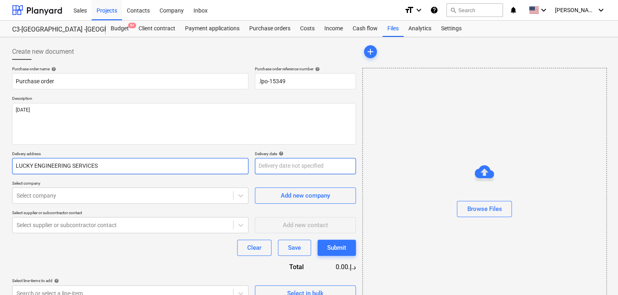
type input "LUCKY ENGINEERING SERVICES"
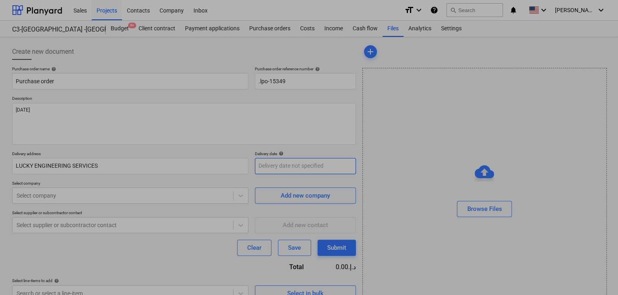
click at [326, 168] on body "Sales Projects Contacts Company Inbox format_size keyboard_arrow_down help sear…" at bounding box center [309, 147] width 618 height 295
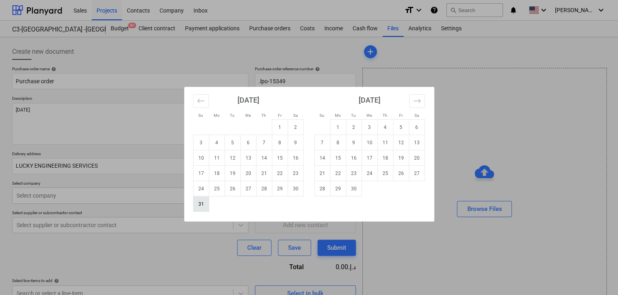
click at [203, 207] on td "31" at bounding box center [201, 203] width 16 height 15
type input "[DATE]"
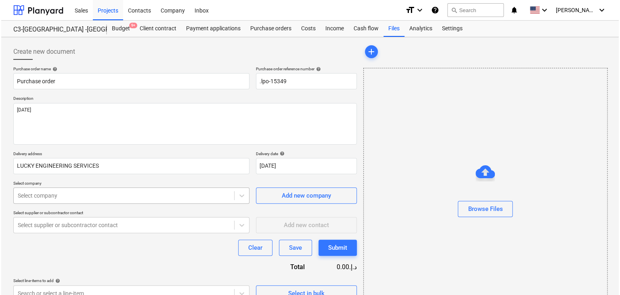
scroll to position [29, 0]
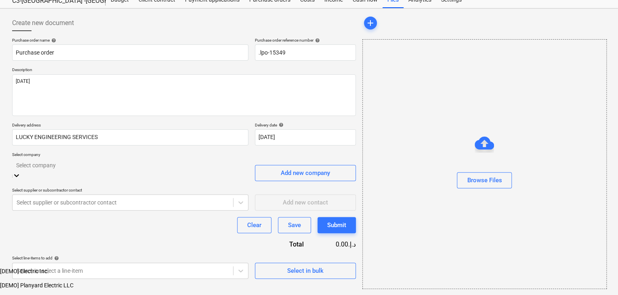
click at [103, 189] on body "Sales Projects Contacts Company Inbox format_size keyboard_arrow_down help sear…" at bounding box center [309, 161] width 618 height 381
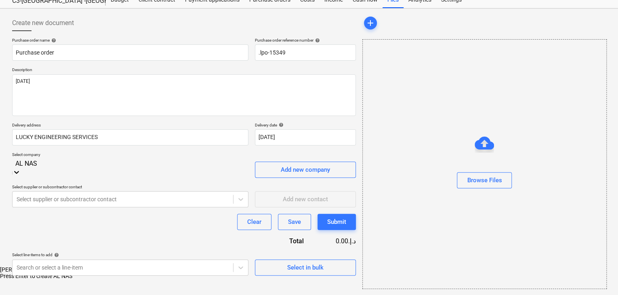
type input "[PERSON_NAME]"
click at [104, 266] on div "[PERSON_NAME] TRADING CO LLC" at bounding box center [309, 269] width 618 height 6
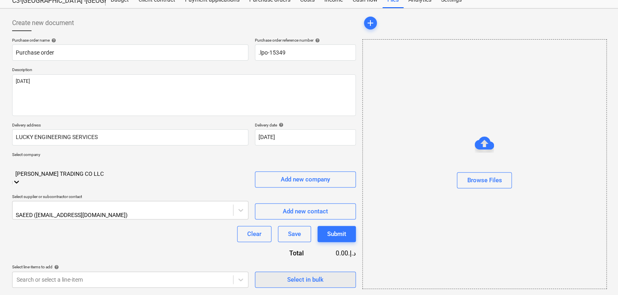
click at [305, 271] on button "Select in bulk" at bounding box center [305, 279] width 101 height 16
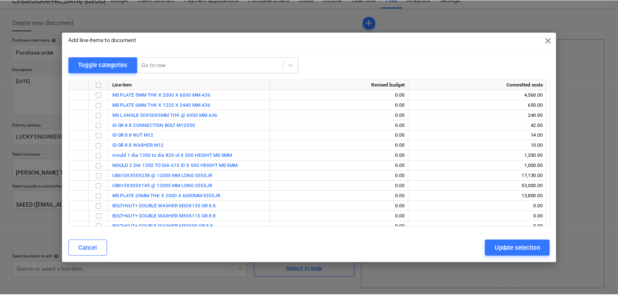
scroll to position [15, 0]
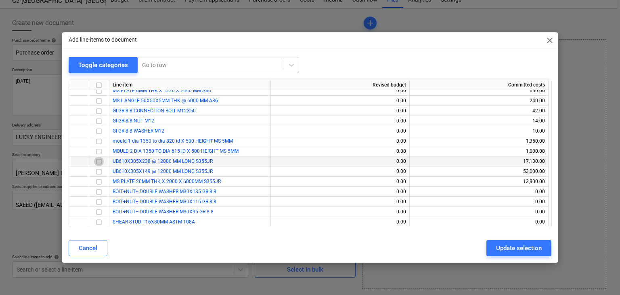
click at [99, 158] on input "checkbox" at bounding box center [99, 162] width 10 height 10
click at [99, 169] on input "checkbox" at bounding box center [99, 172] width 10 height 10
drag, startPoint x: 496, startPoint y: 243, endPoint x: 410, endPoint y: 223, distance: 88.2
click at [494, 242] on button "Update selection" at bounding box center [519, 248] width 65 height 16
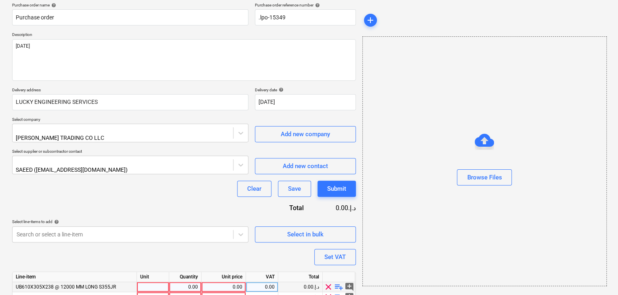
scroll to position [99, 0]
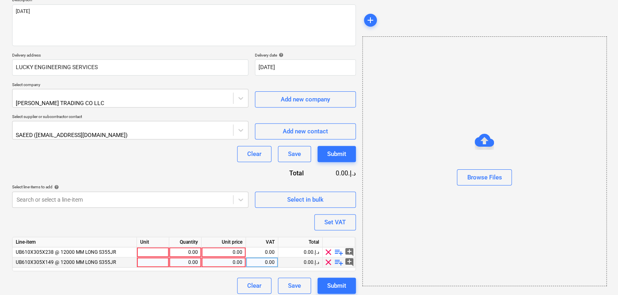
click at [145, 257] on div at bounding box center [153, 262] width 32 height 10
click at [147, 247] on div at bounding box center [153, 252] width 32 height 10
type input "NOS"
click at [184, 247] on div "0.00" at bounding box center [184, 252] width 25 height 10
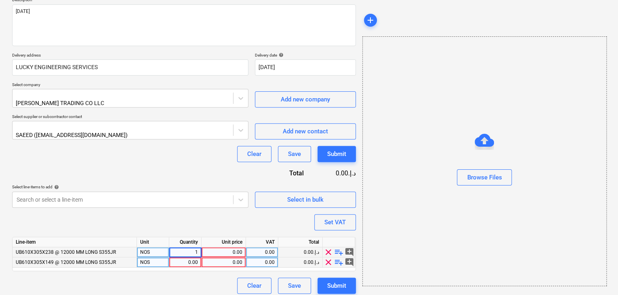
type input "17"
type input "30"
click at [232, 247] on div "0.00" at bounding box center [224, 252] width 38 height 10
type input "9635"
click at [221, 257] on div "0.00" at bounding box center [224, 262] width 38 height 10
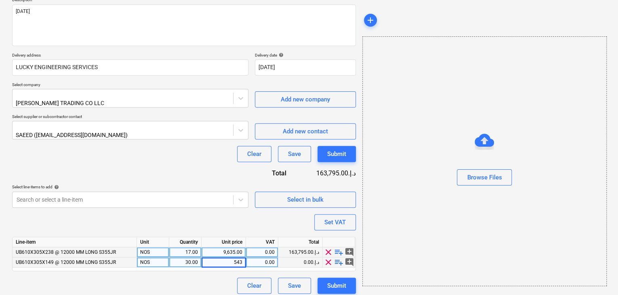
type input "5435"
click at [411, 227] on div "Browse Files" at bounding box center [484, 161] width 244 height 250
click at [333, 218] on div "Set VAT" at bounding box center [334, 222] width 21 height 11
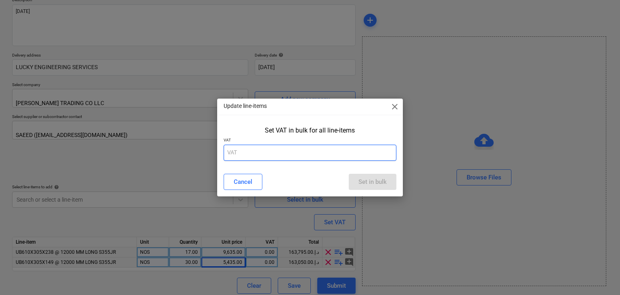
click at [263, 160] on input "text" at bounding box center [310, 153] width 173 height 16
type input "5"
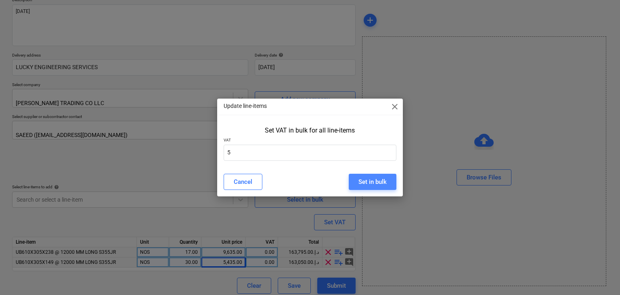
click at [358, 179] on button "Set in bulk" at bounding box center [373, 182] width 48 height 16
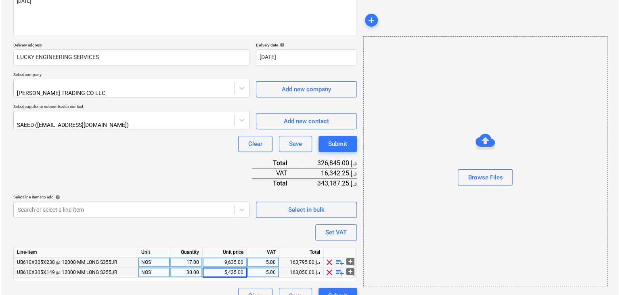
scroll to position [119, 0]
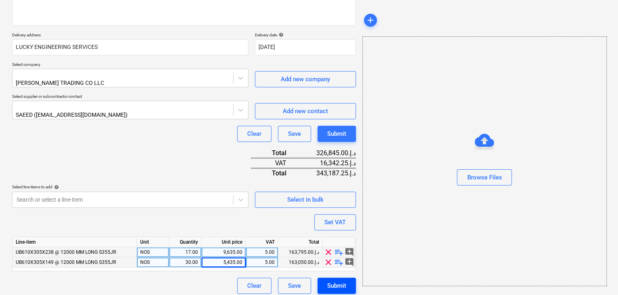
click at [331, 280] on div "Submit" at bounding box center [336, 285] width 19 height 11
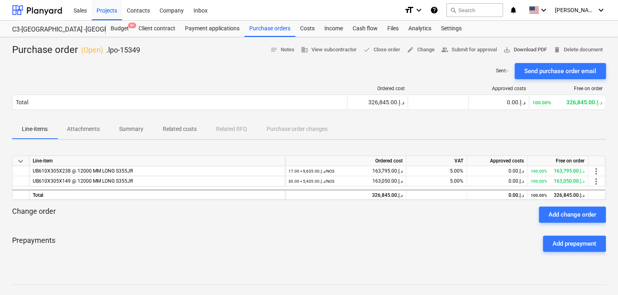
click at [538, 50] on span "save_alt Download PDF" at bounding box center [525, 49] width 44 height 9
